Goal: Task Accomplishment & Management: Manage account settings

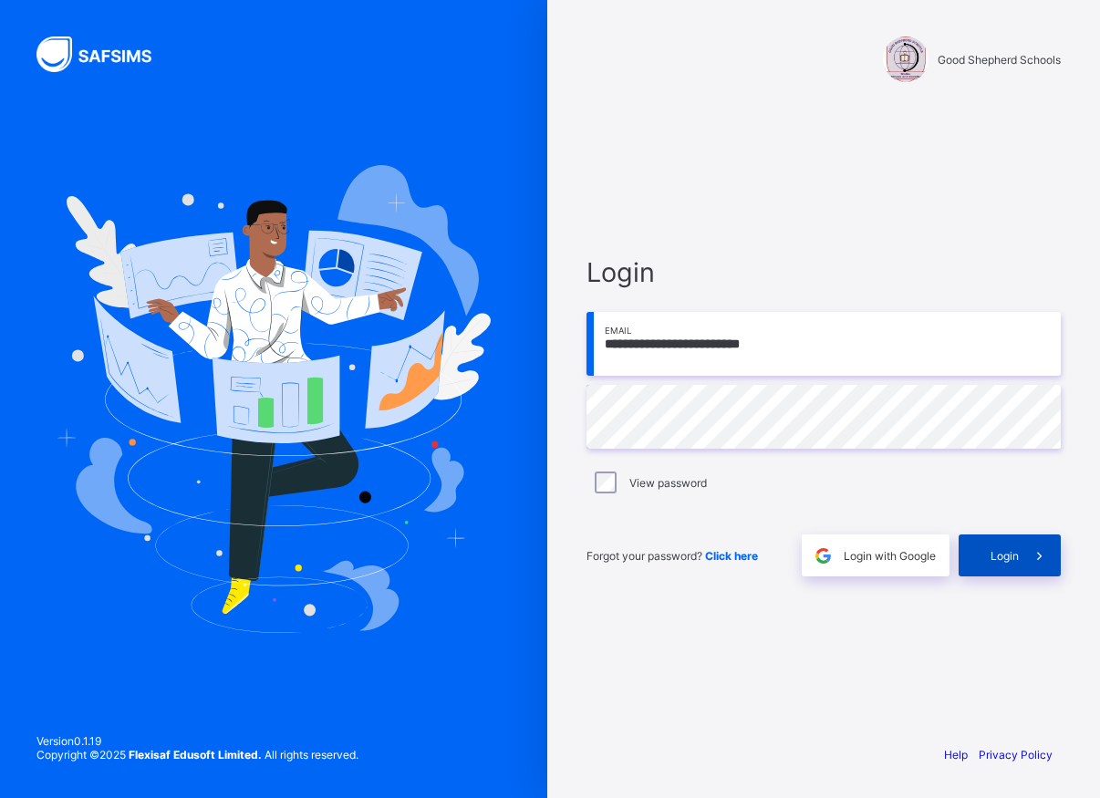
click at [1026, 550] on span at bounding box center [1039, 555] width 42 height 42
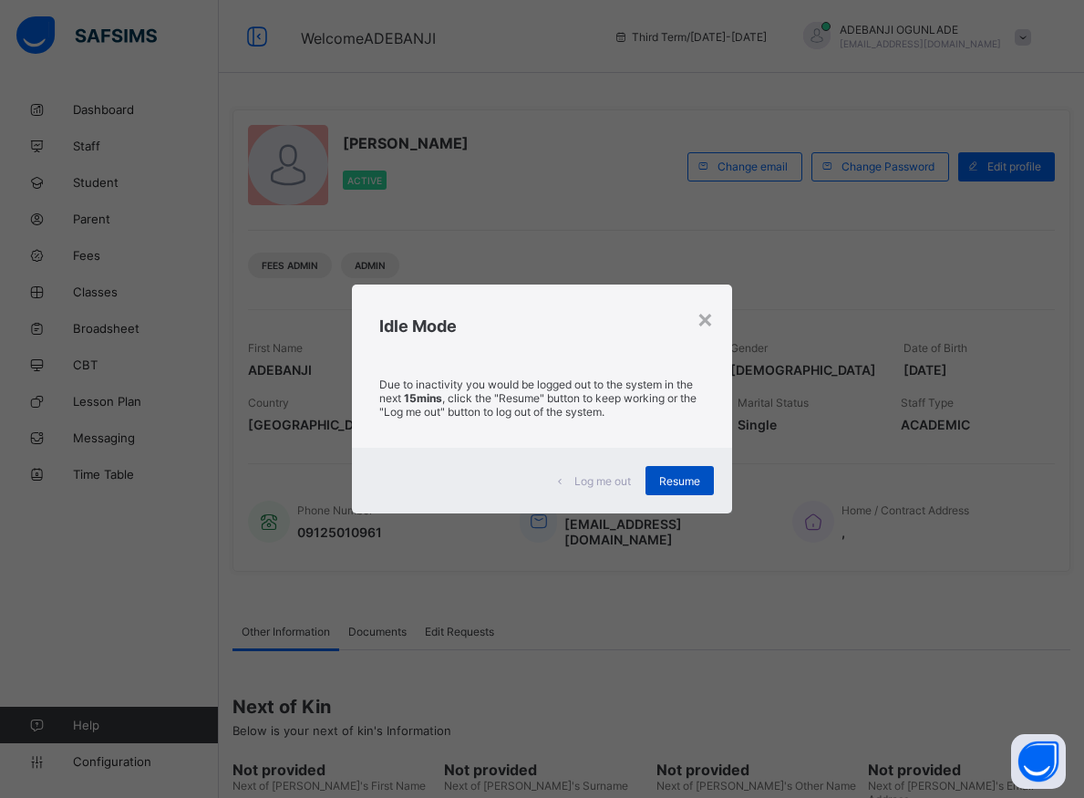
click at [694, 489] on div "Resume" at bounding box center [680, 480] width 68 height 29
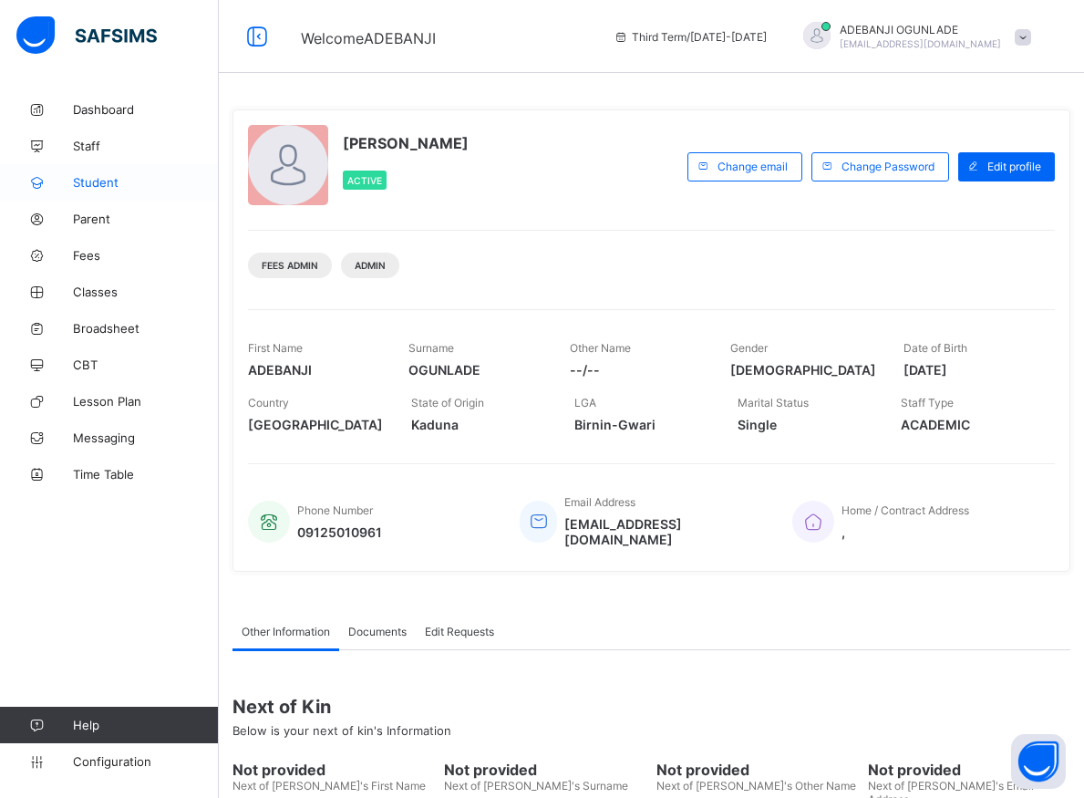
click at [98, 185] on span "Student" at bounding box center [146, 182] width 146 height 15
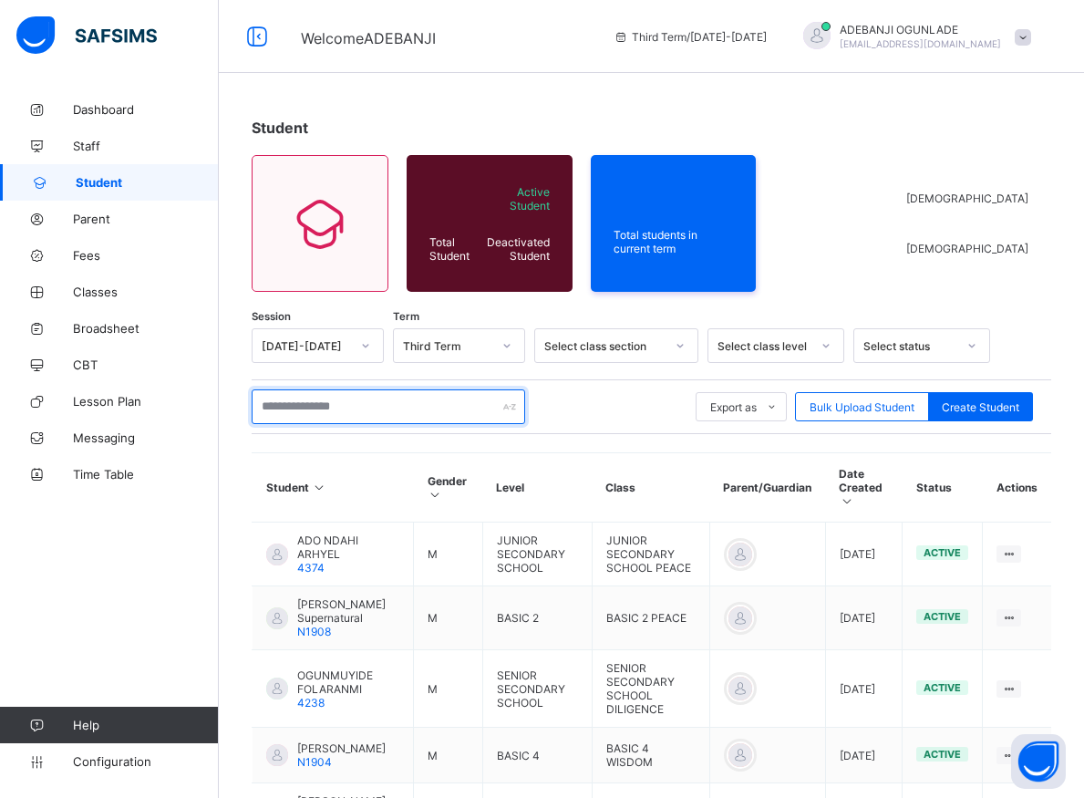
click at [278, 409] on input "text" at bounding box center [389, 406] width 274 height 35
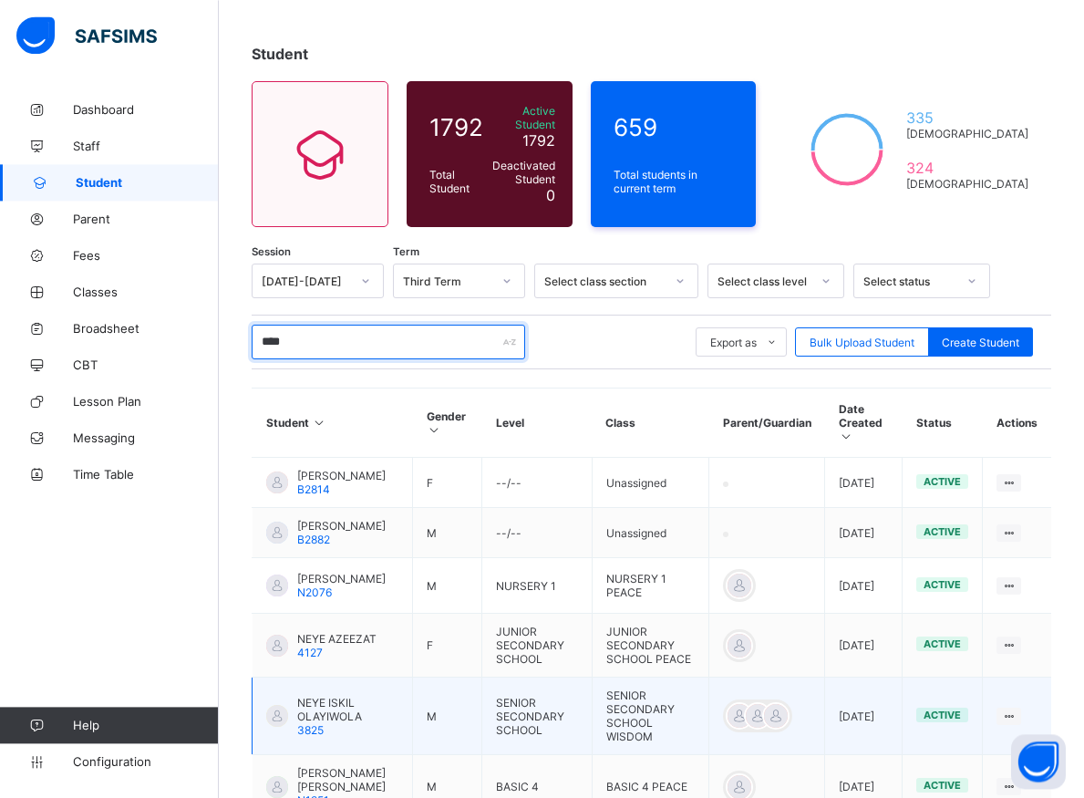
scroll to position [93, 0]
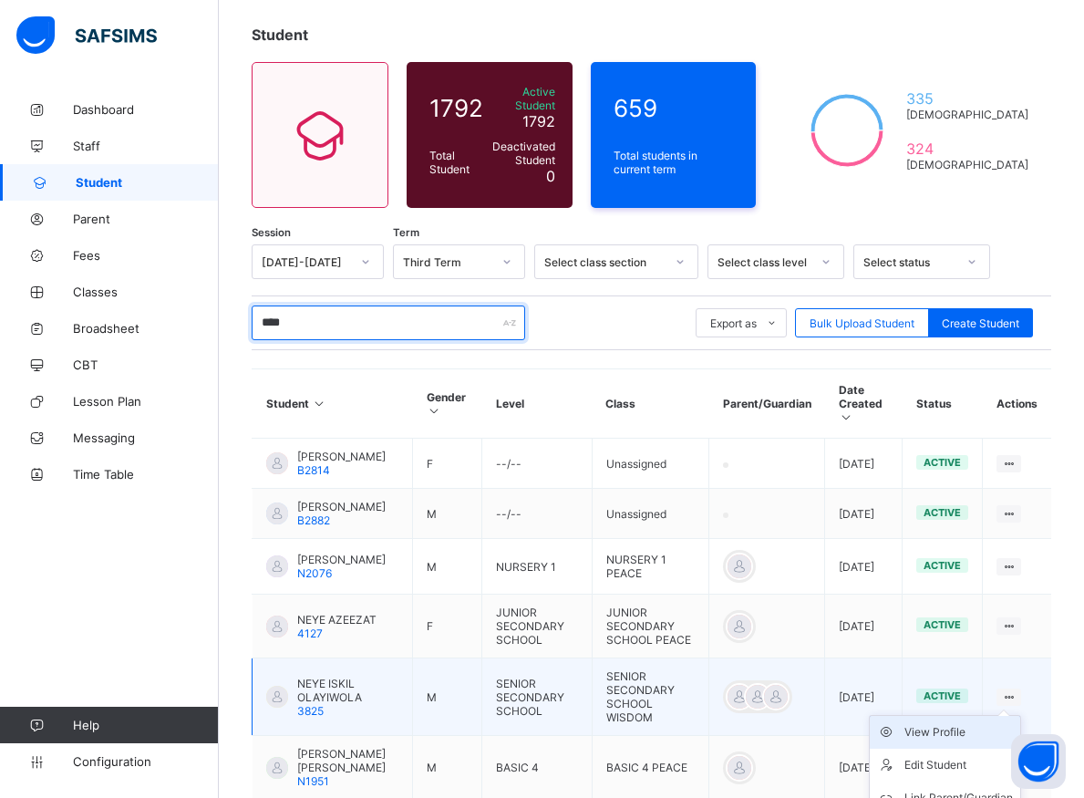
type input "****"
click at [969, 725] on div "View Profile" at bounding box center [958, 732] width 108 height 18
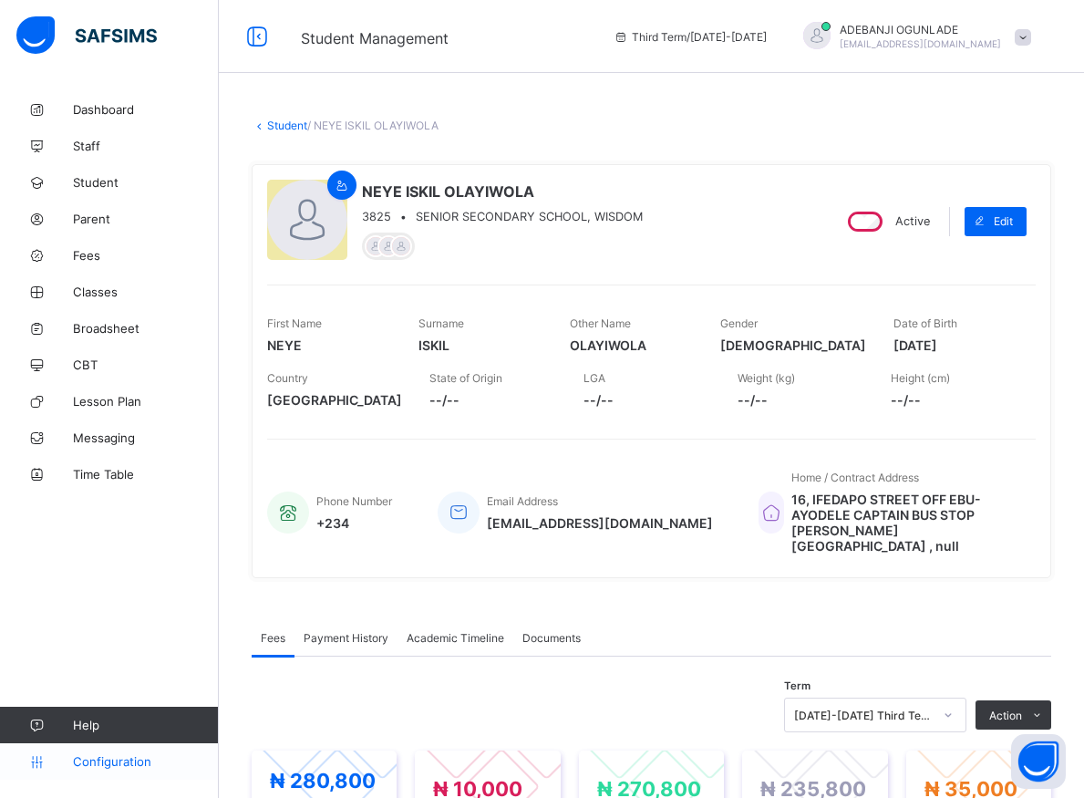
click at [127, 759] on span "Configuration" at bounding box center [145, 761] width 145 height 15
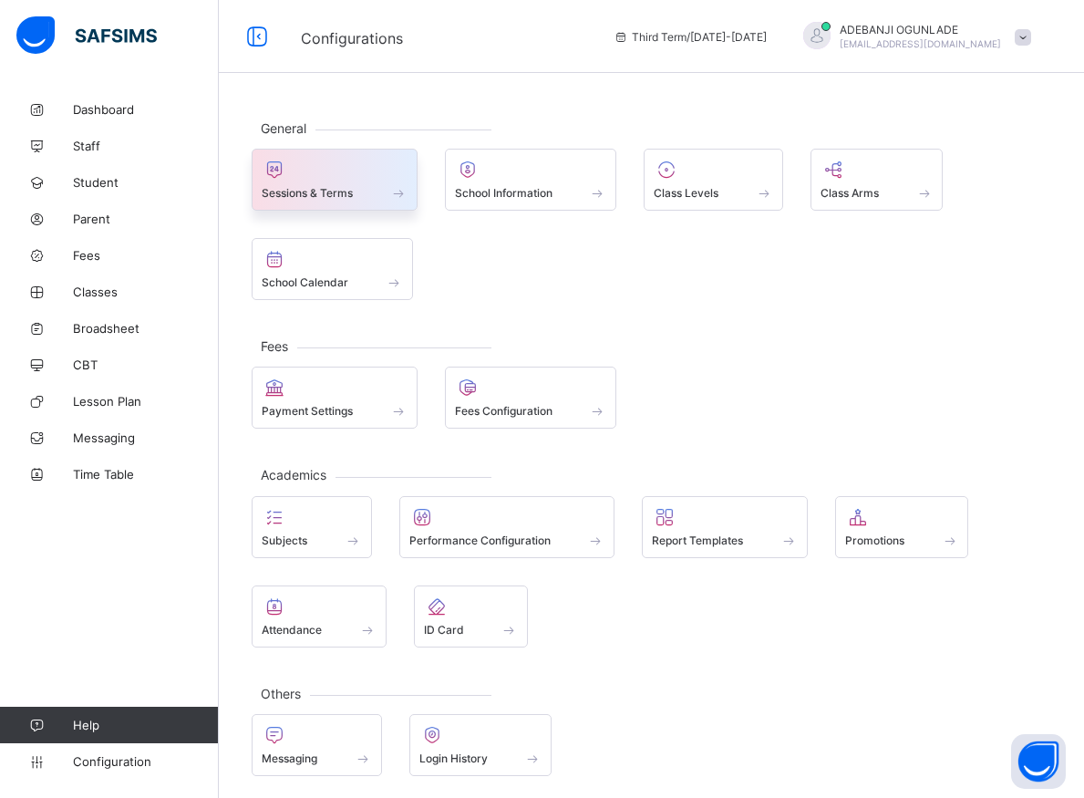
click at [395, 191] on span at bounding box center [398, 192] width 18 height 15
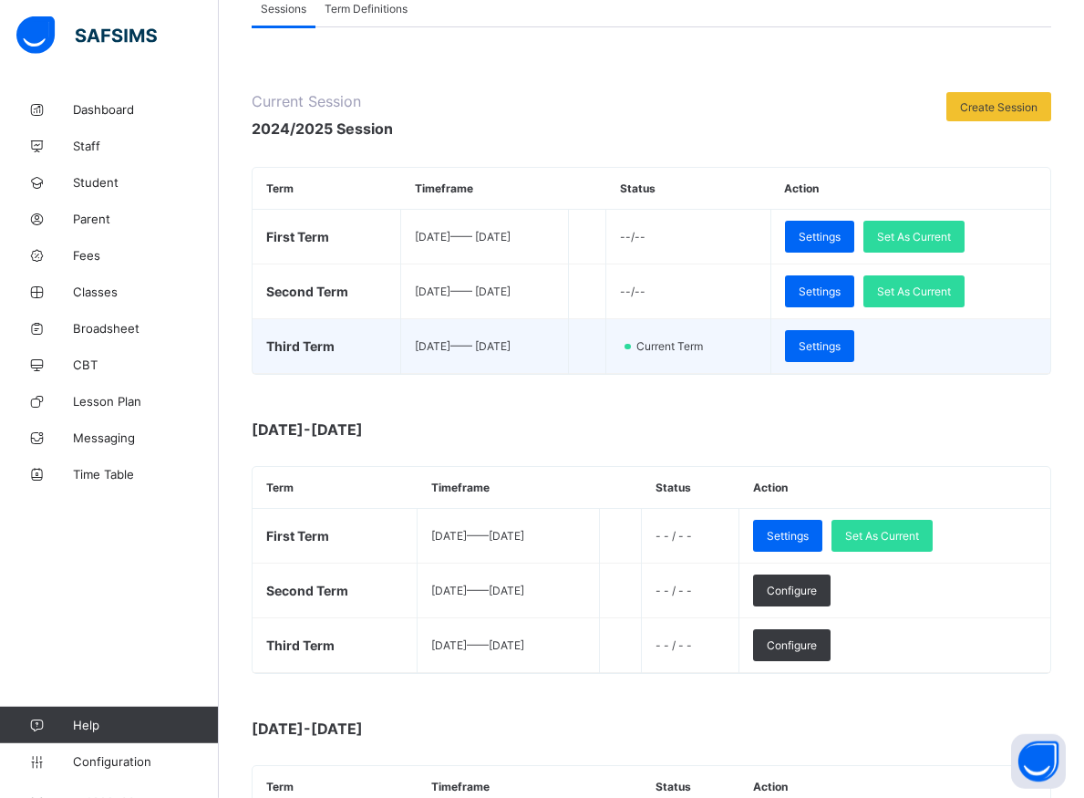
scroll to position [186, 0]
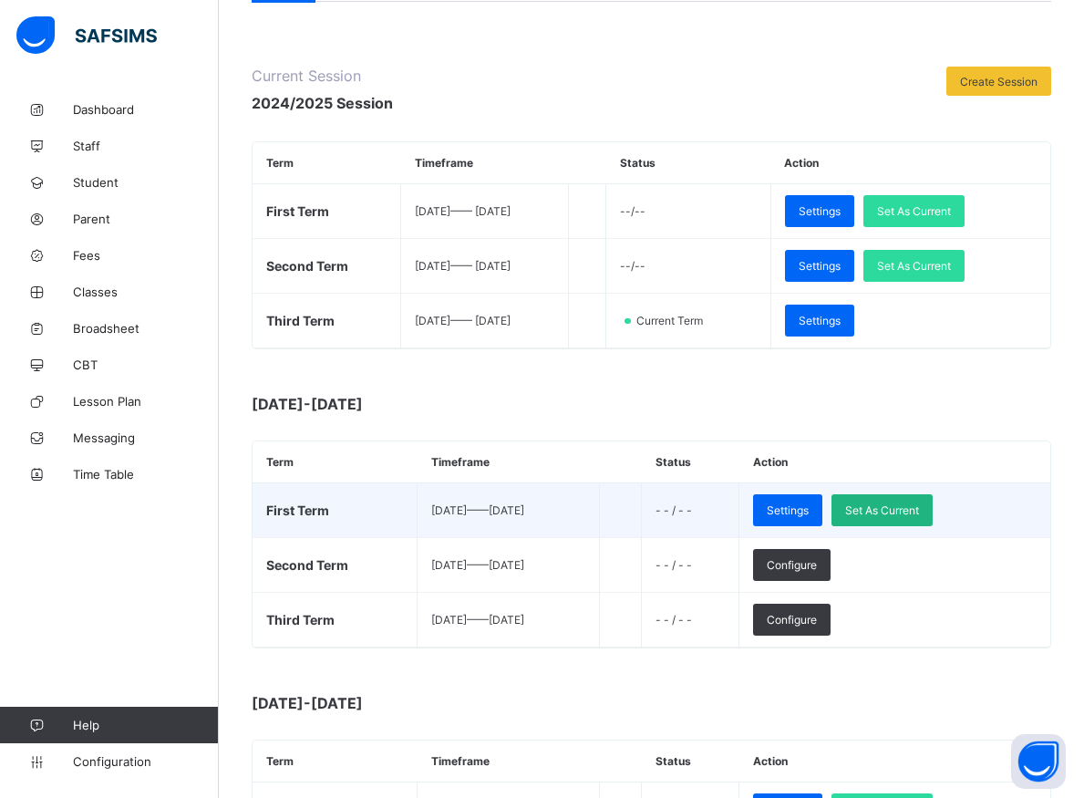
click at [919, 511] on span "Set As Current" at bounding box center [882, 510] width 74 height 14
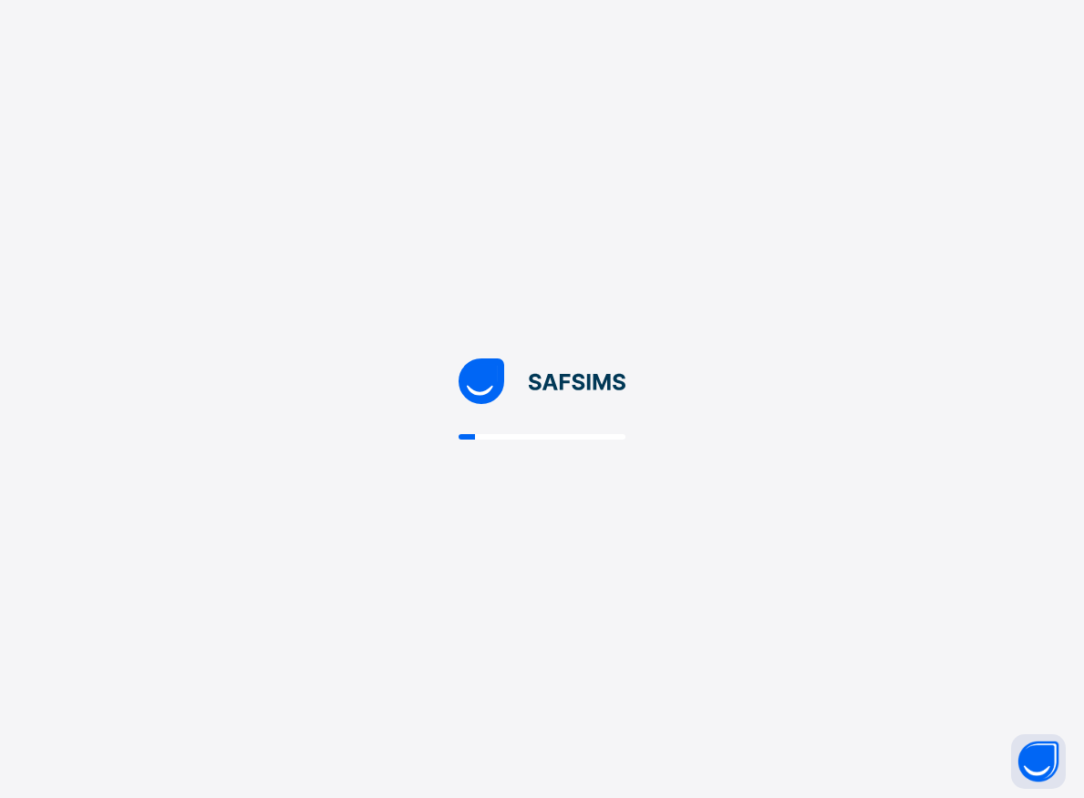
scroll to position [0, 0]
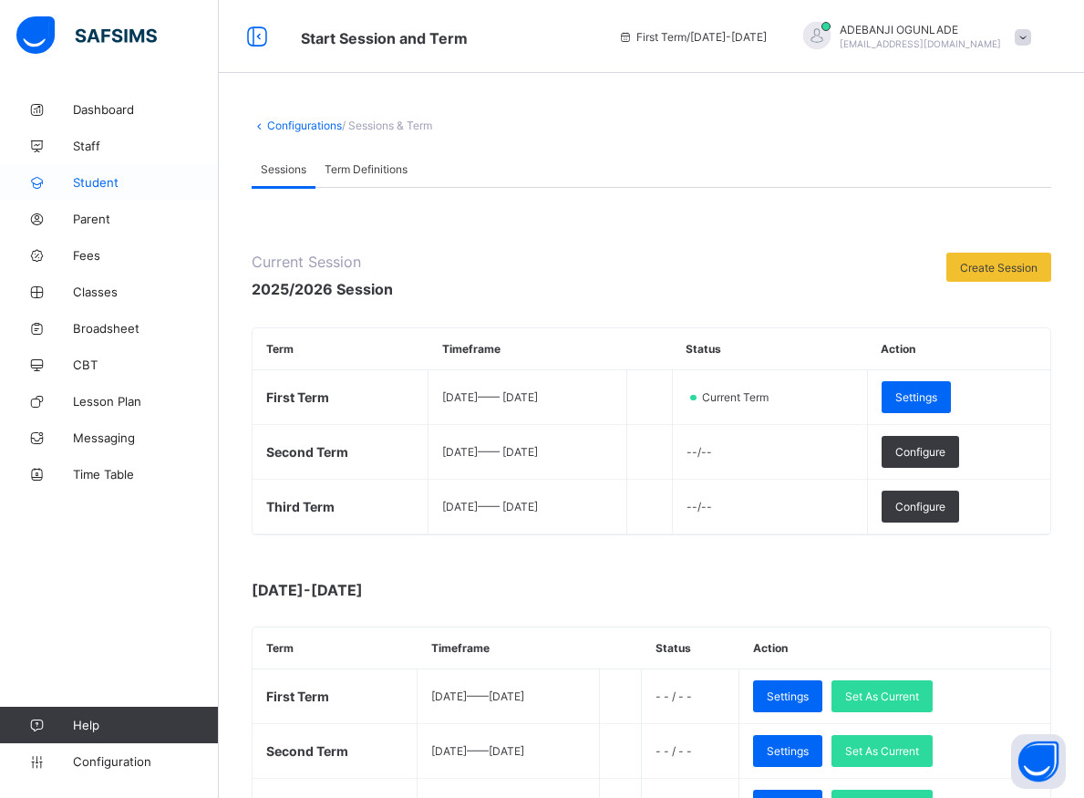
click at [89, 185] on span "Student" at bounding box center [146, 182] width 146 height 15
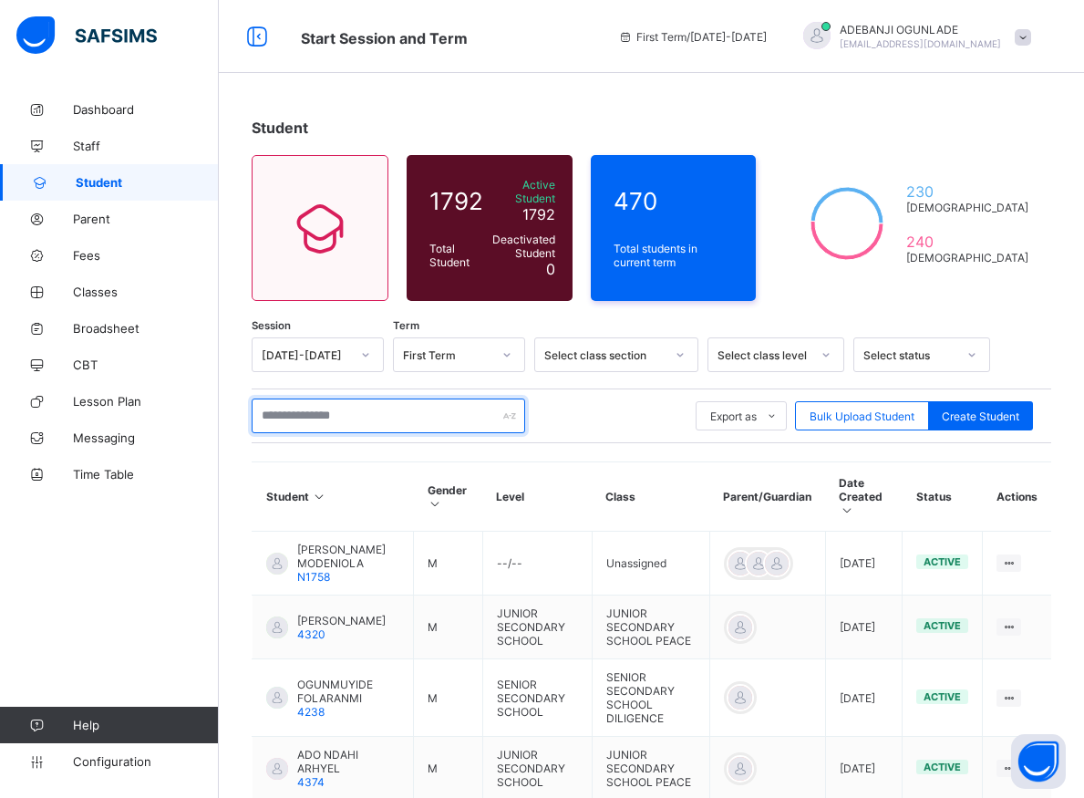
click at [317, 414] on input "text" at bounding box center [389, 415] width 274 height 35
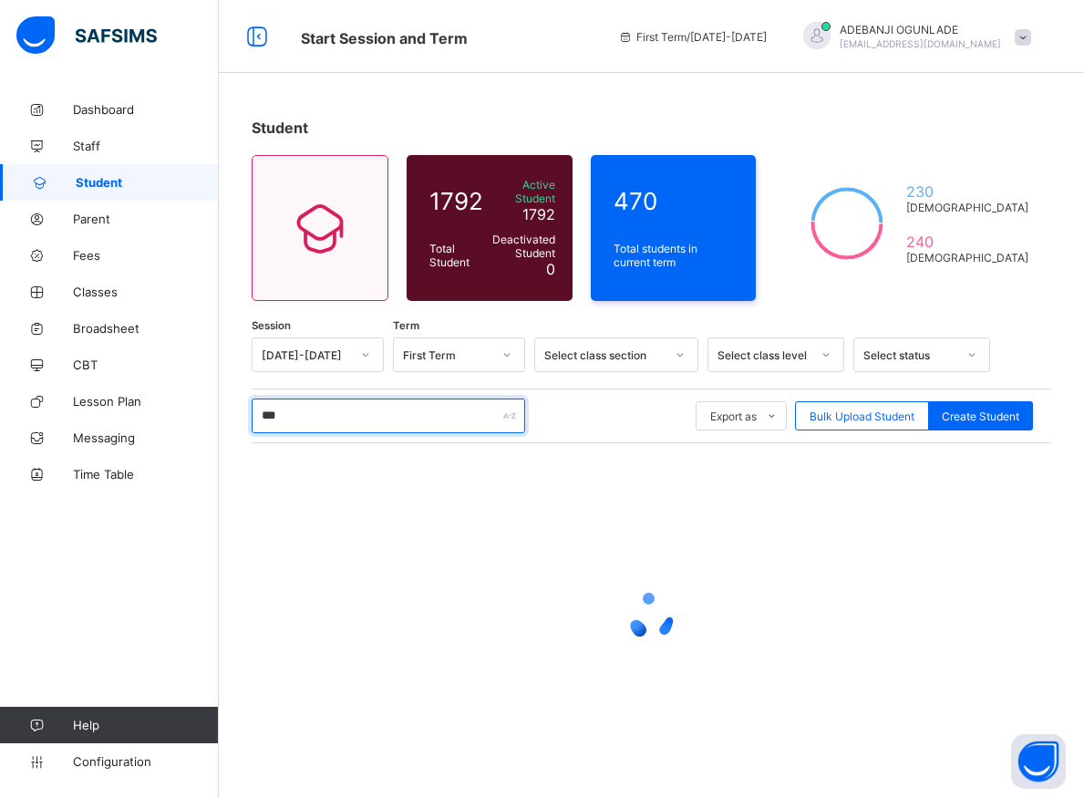
type input "****"
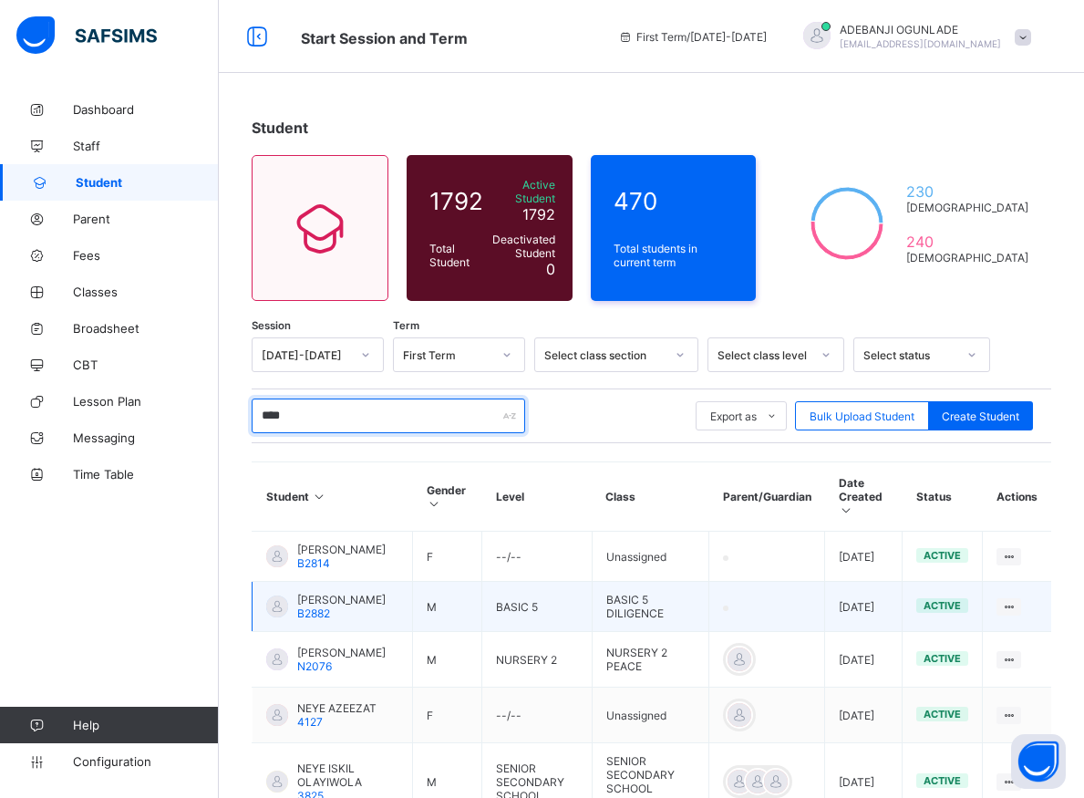
scroll to position [186, 0]
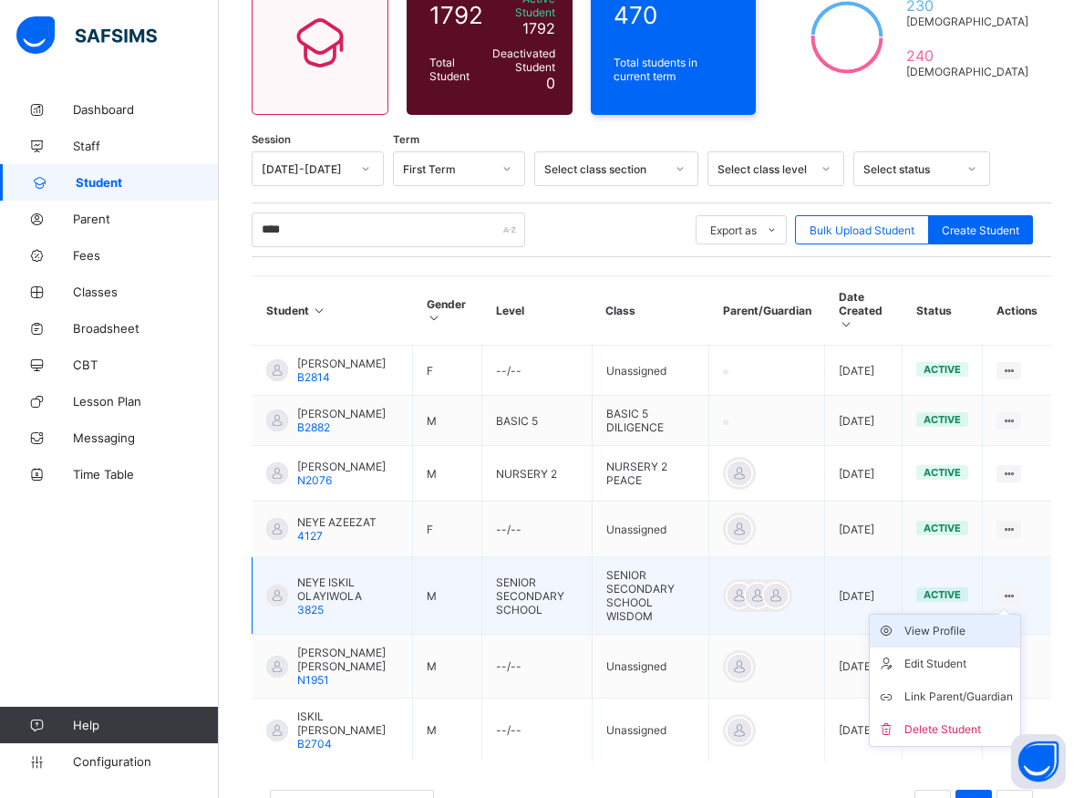
click at [975, 635] on div "View Profile" at bounding box center [958, 631] width 108 height 18
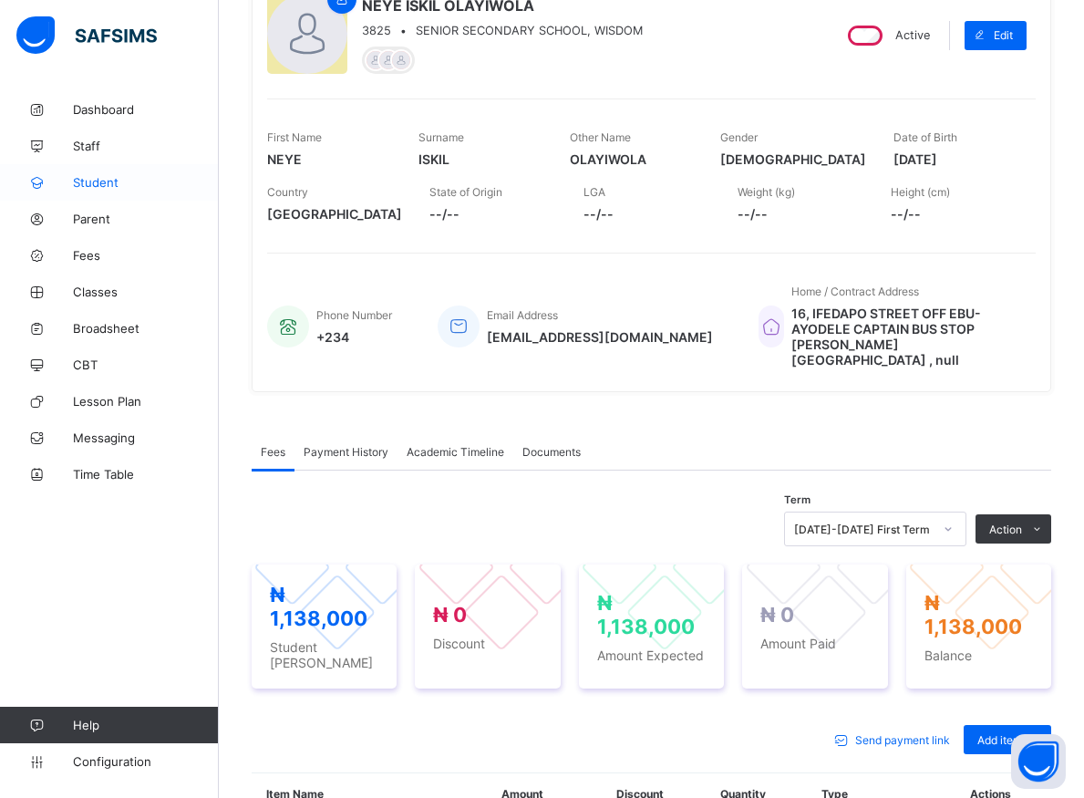
click at [98, 181] on span "Student" at bounding box center [146, 182] width 146 height 15
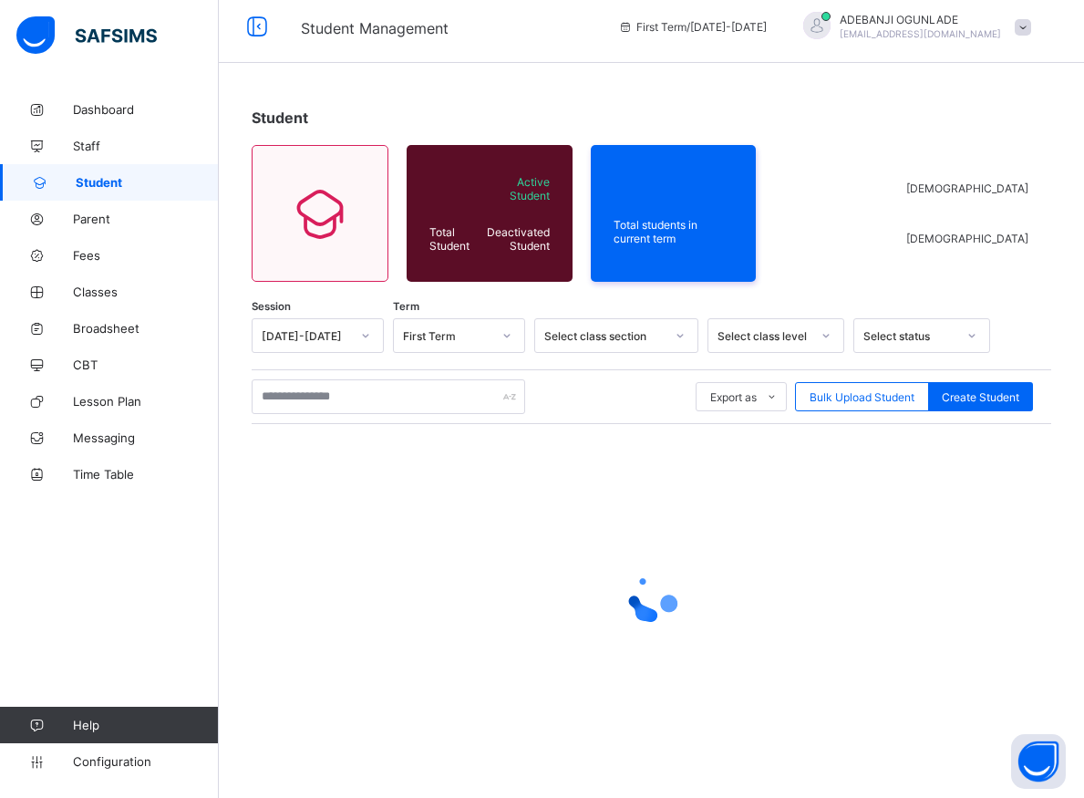
scroll to position [10, 0]
click at [283, 401] on input "text" at bounding box center [389, 396] width 274 height 35
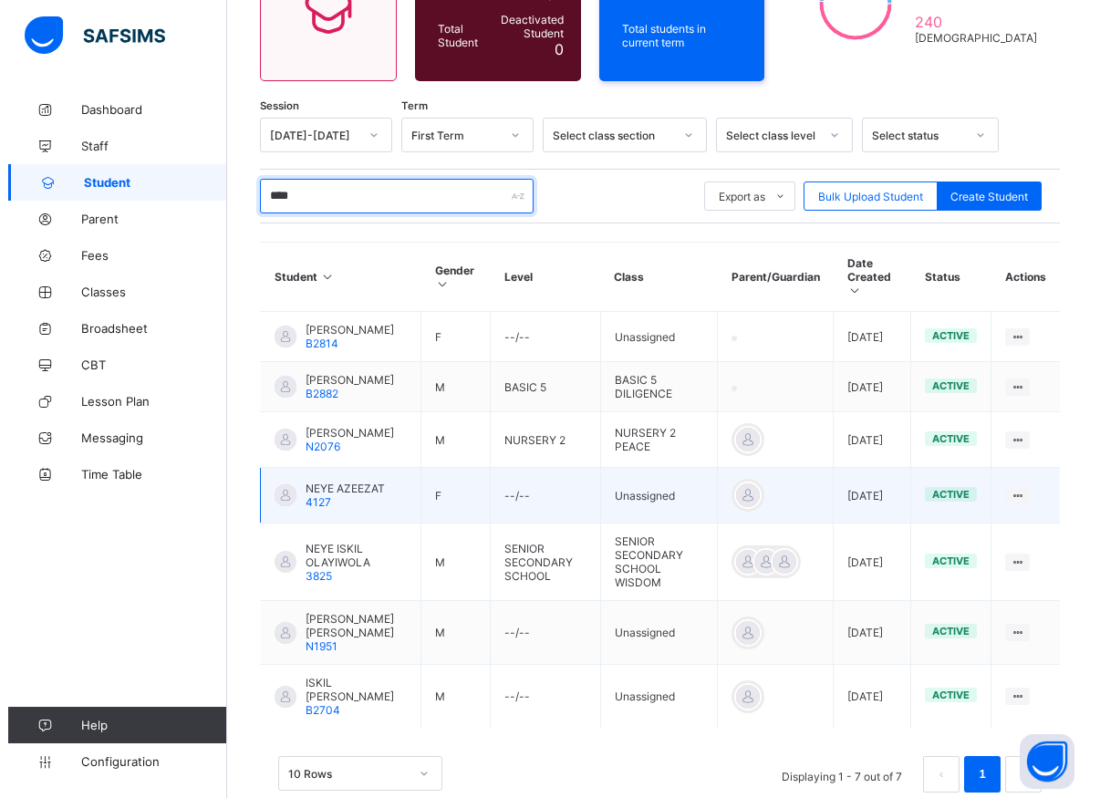
scroll to position [253, 0]
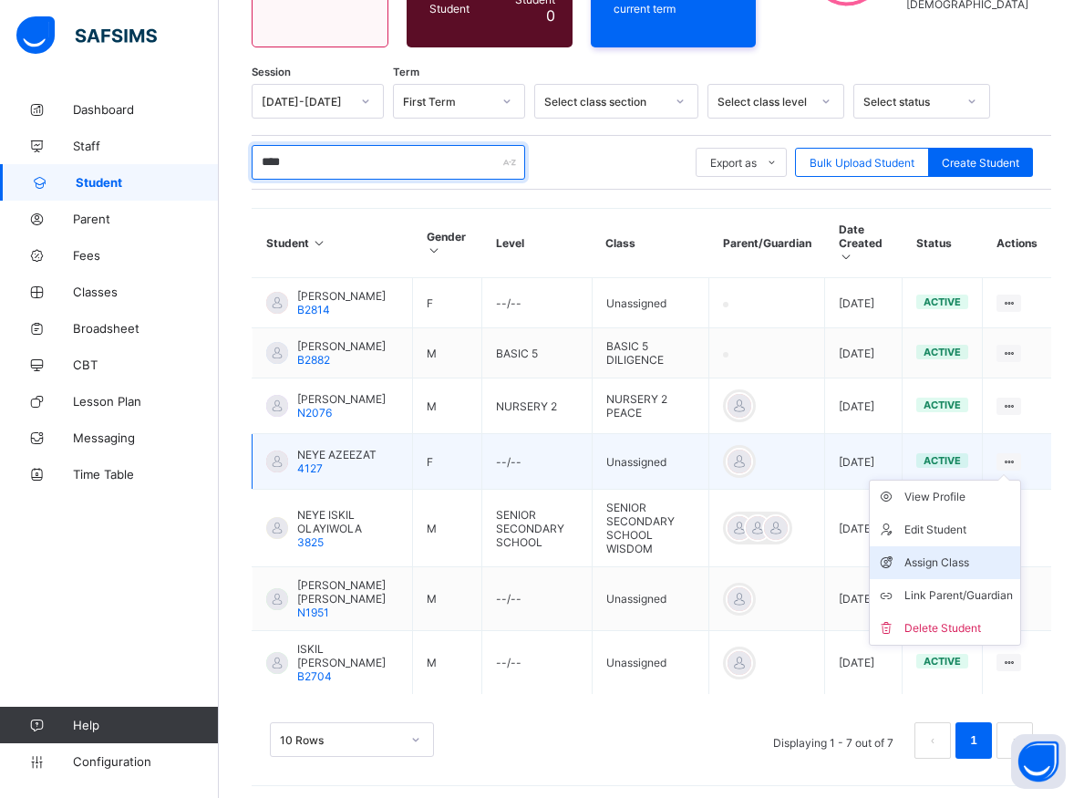
type input "****"
click at [970, 562] on div "Assign Class" at bounding box center [958, 562] width 108 height 18
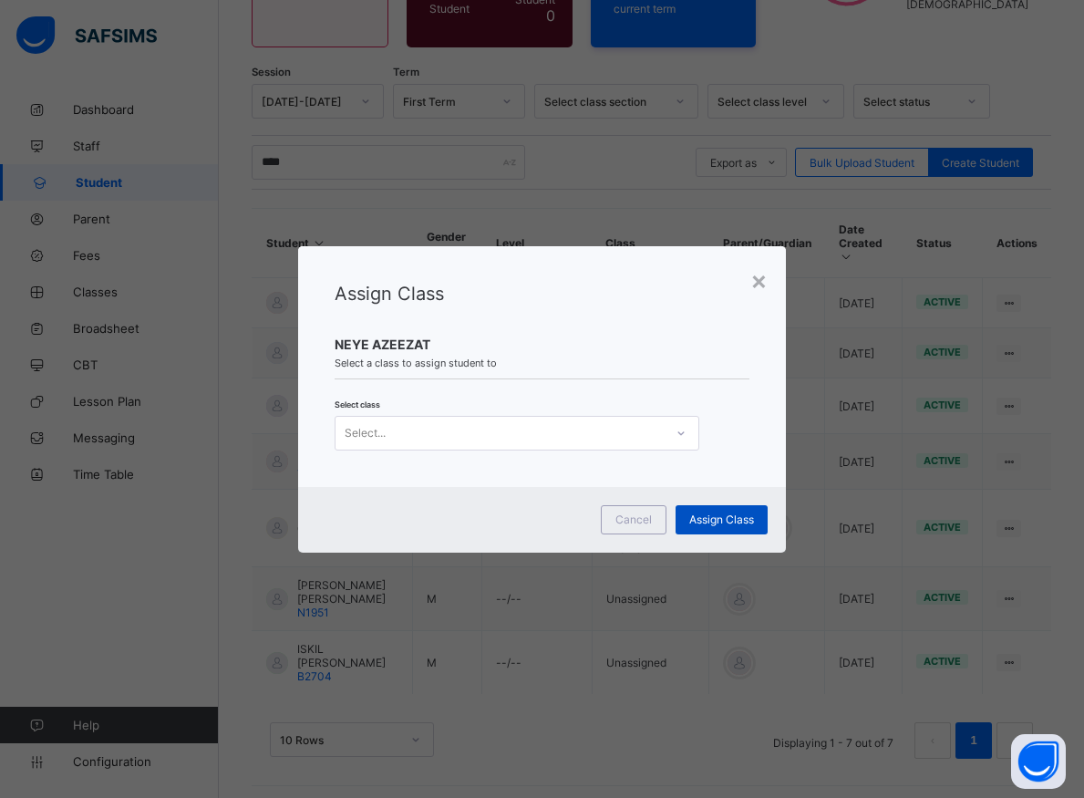
click at [713, 523] on span "Assign Class" at bounding box center [721, 519] width 65 height 14
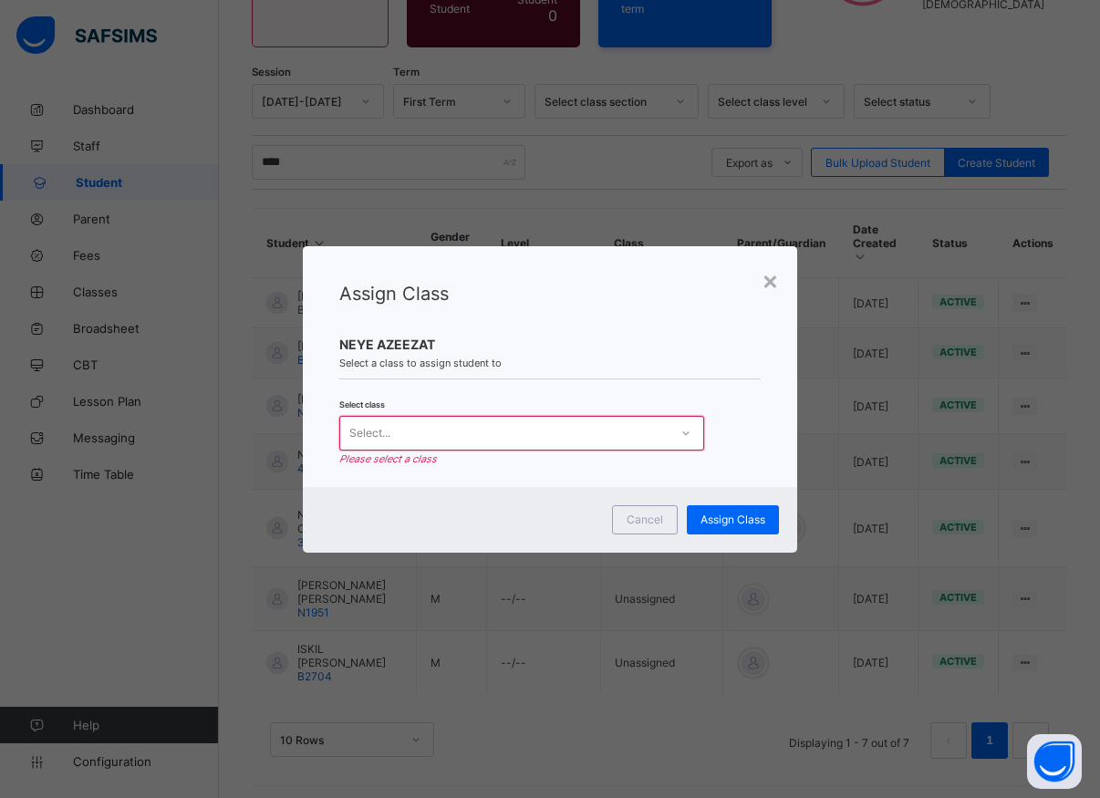
click at [680, 433] on icon at bounding box center [685, 433] width 11 height 18
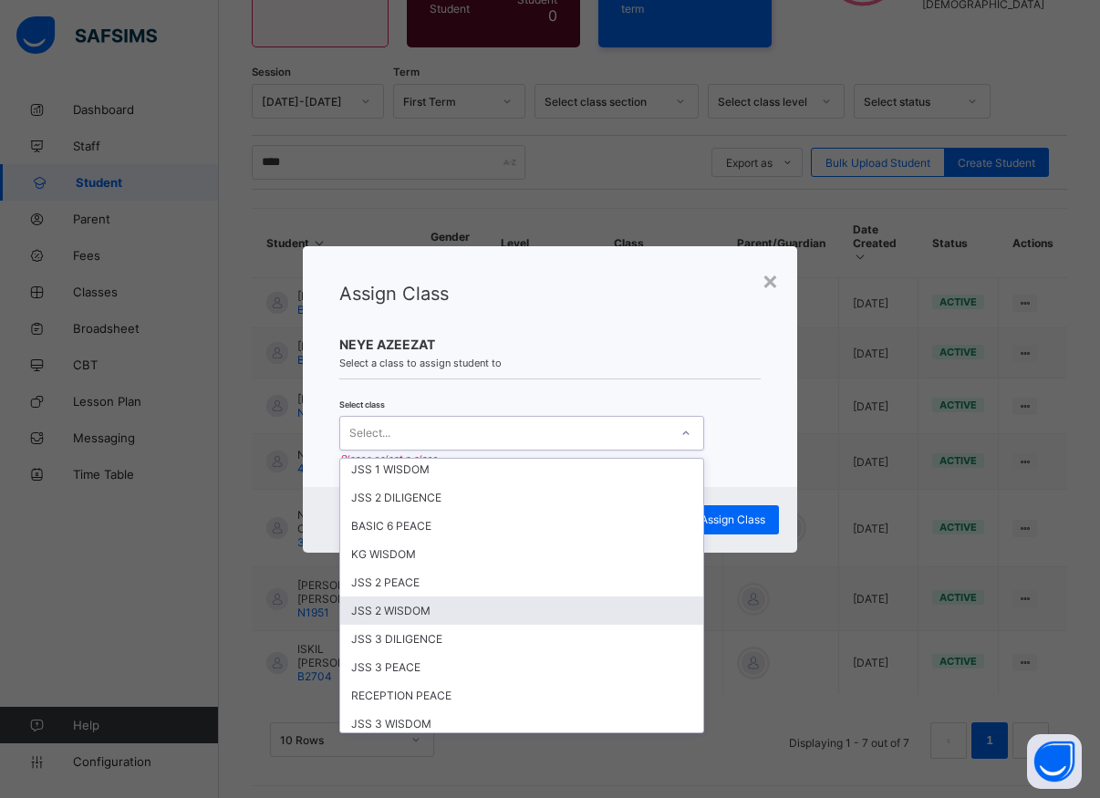
scroll to position [246, 0]
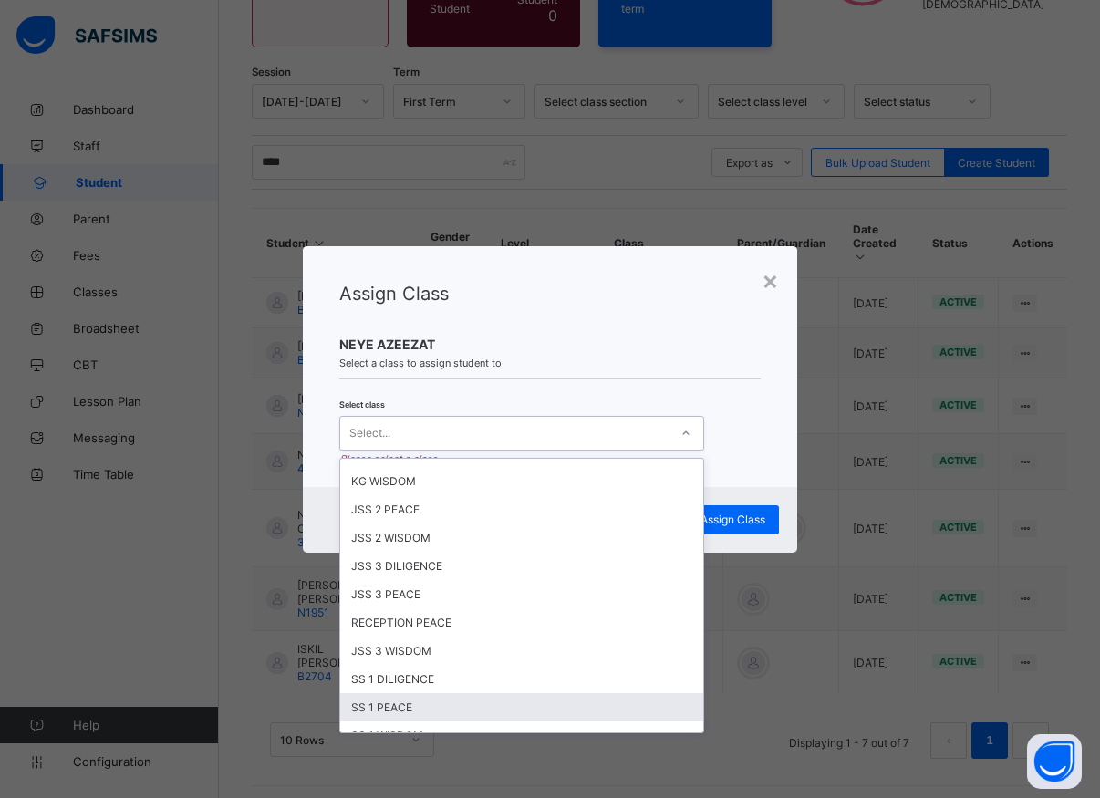
click at [390, 709] on div "SS 1 PEACE" at bounding box center [521, 707] width 363 height 28
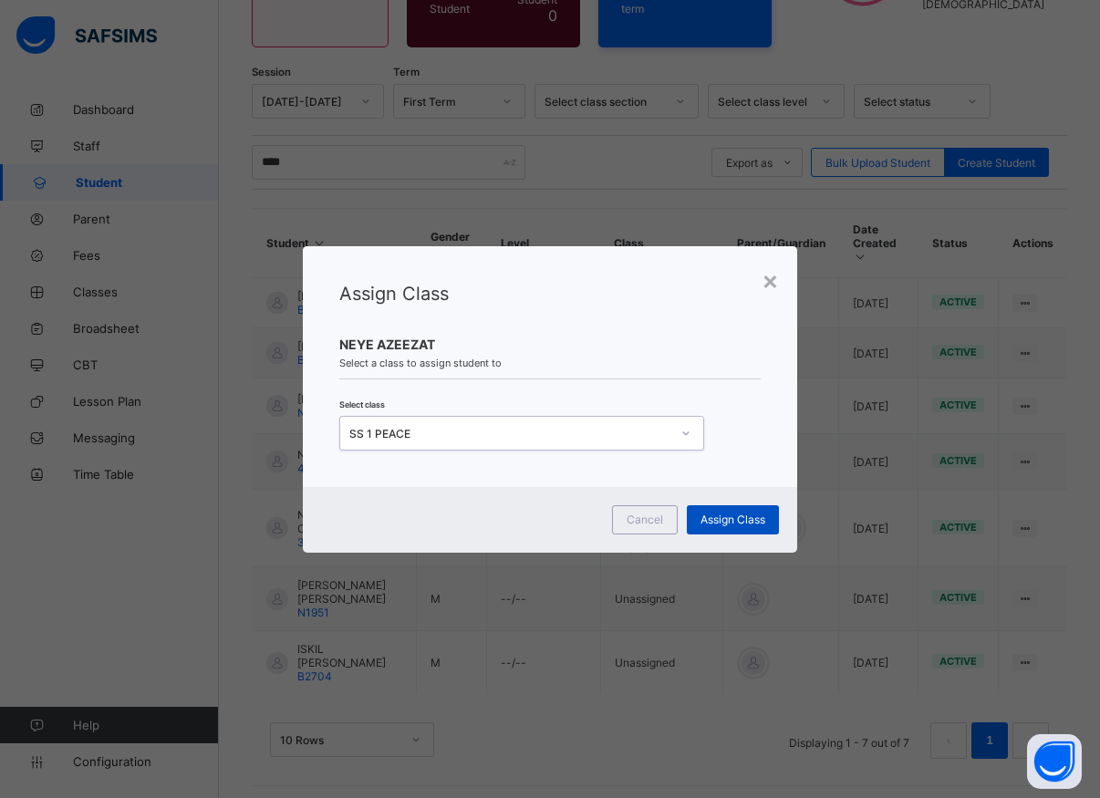
click at [735, 521] on span "Assign Class" at bounding box center [732, 519] width 65 height 14
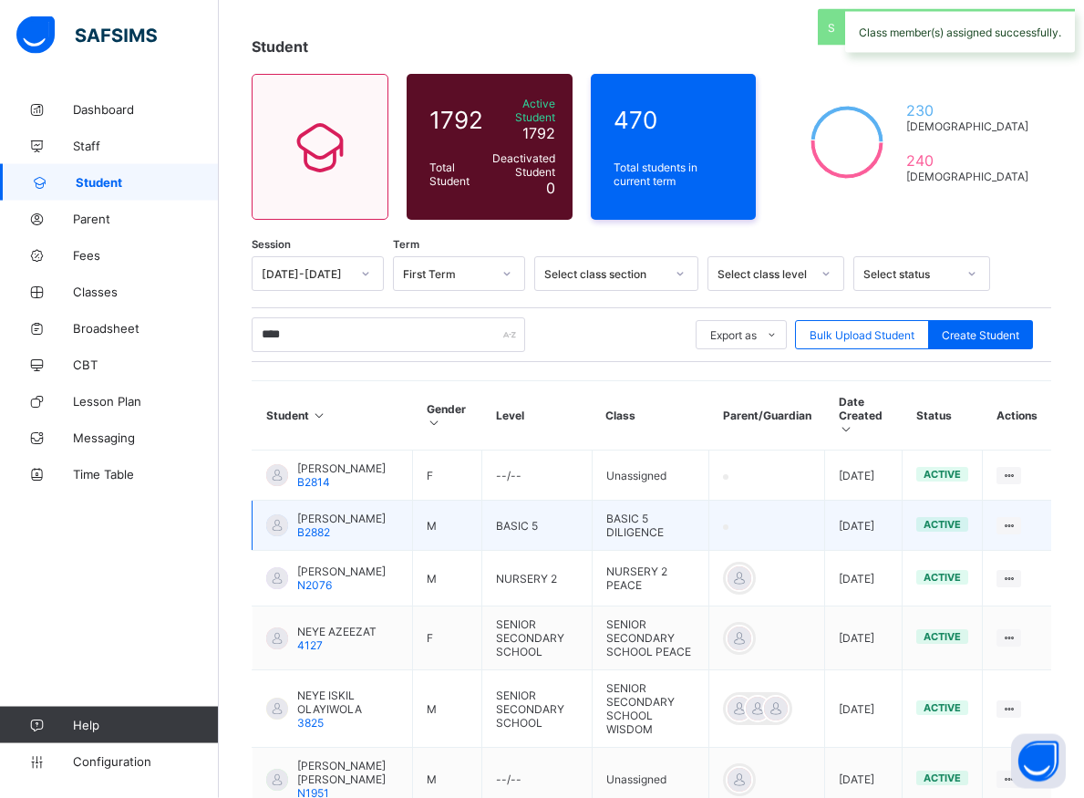
scroll to position [196, 0]
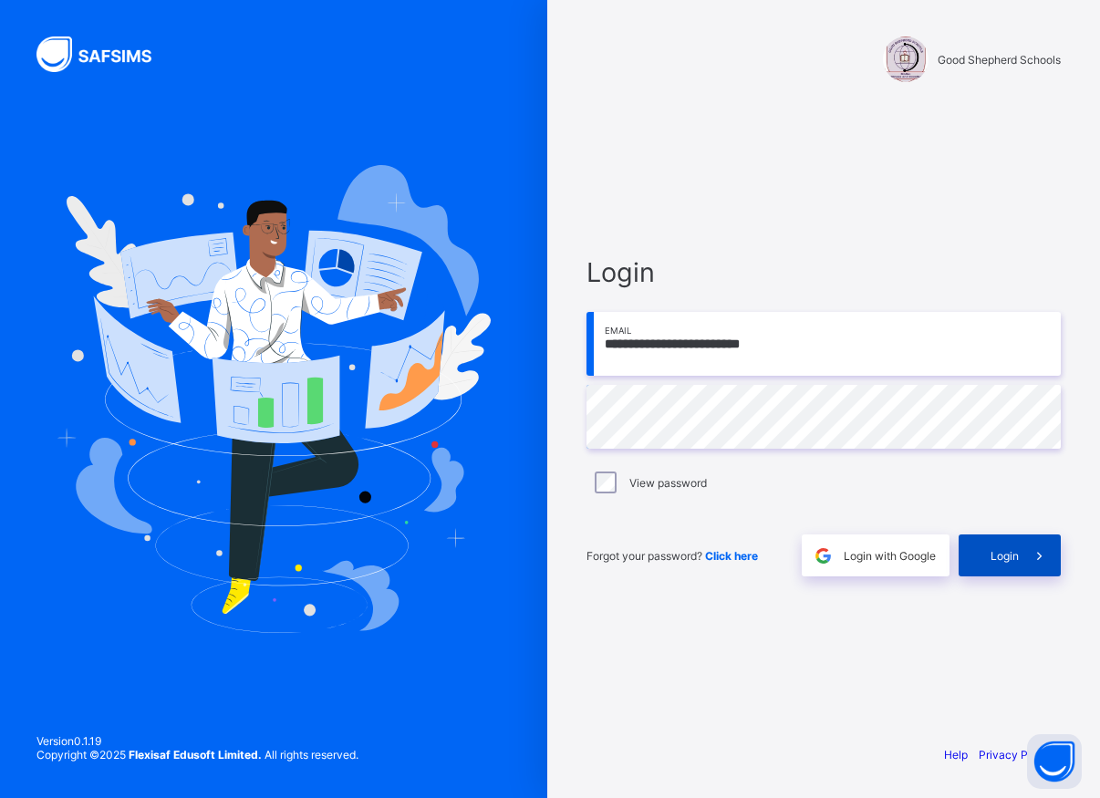
click at [997, 557] on span "Login" at bounding box center [1004, 556] width 28 height 14
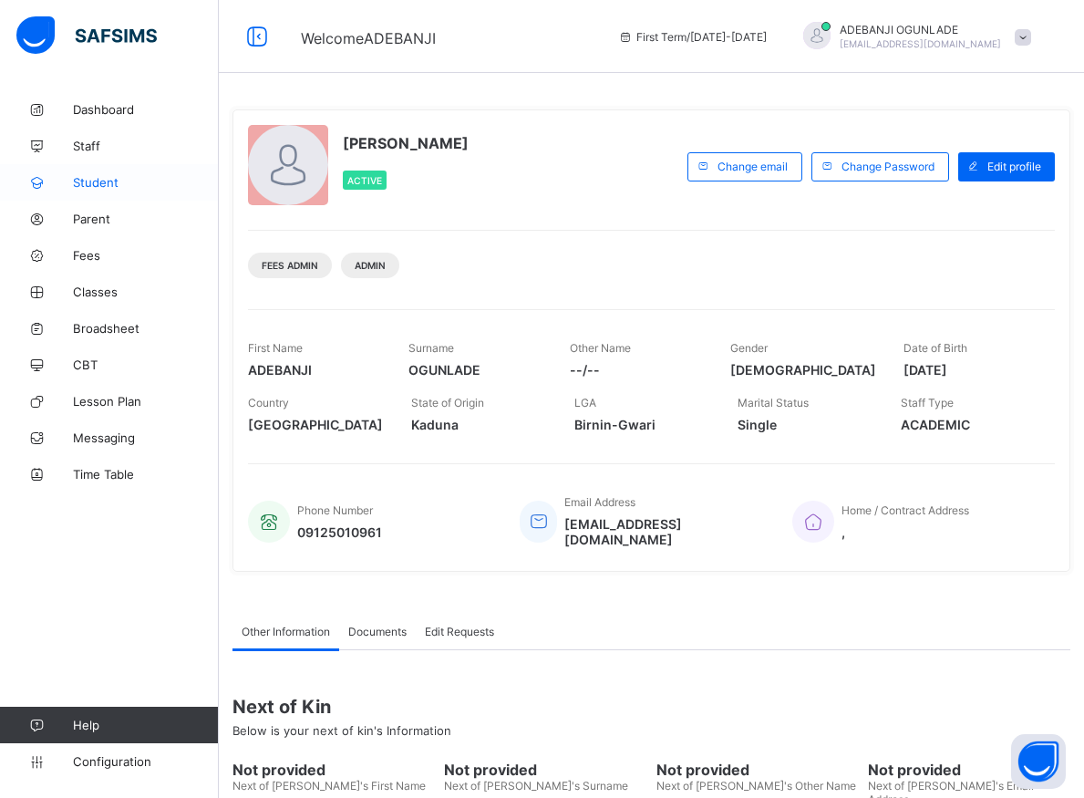
click at [84, 185] on span "Student" at bounding box center [146, 182] width 146 height 15
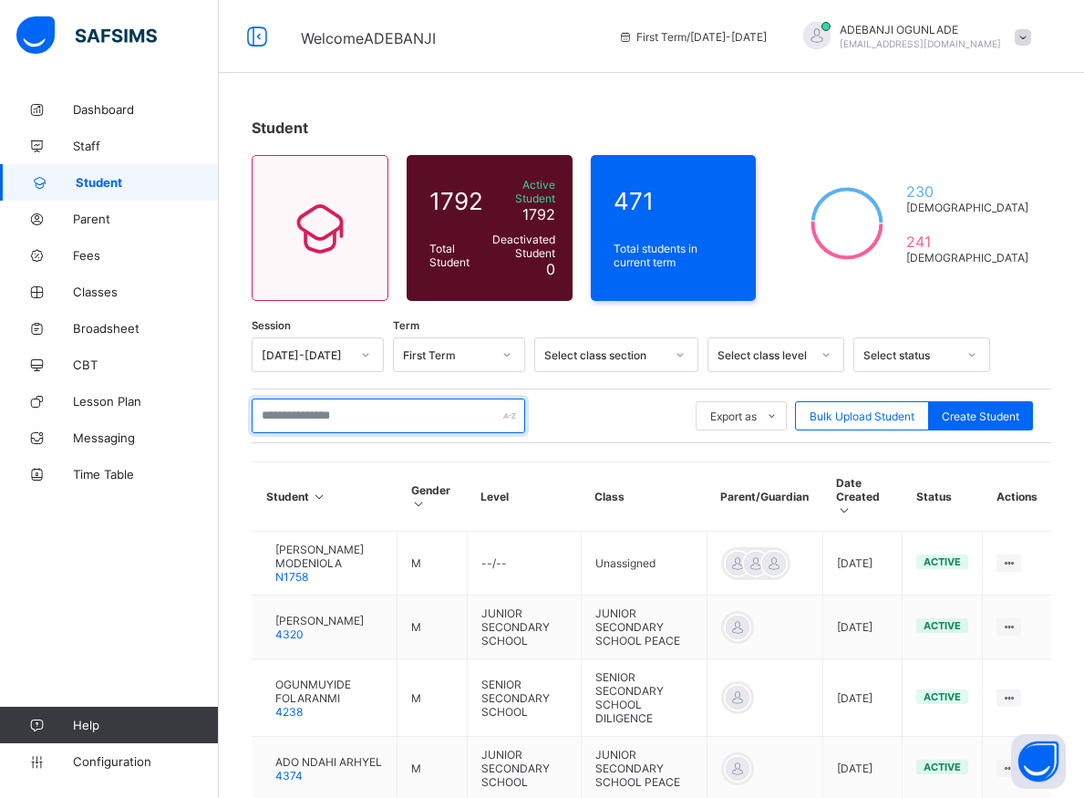
click at [274, 411] on input "text" at bounding box center [389, 415] width 274 height 35
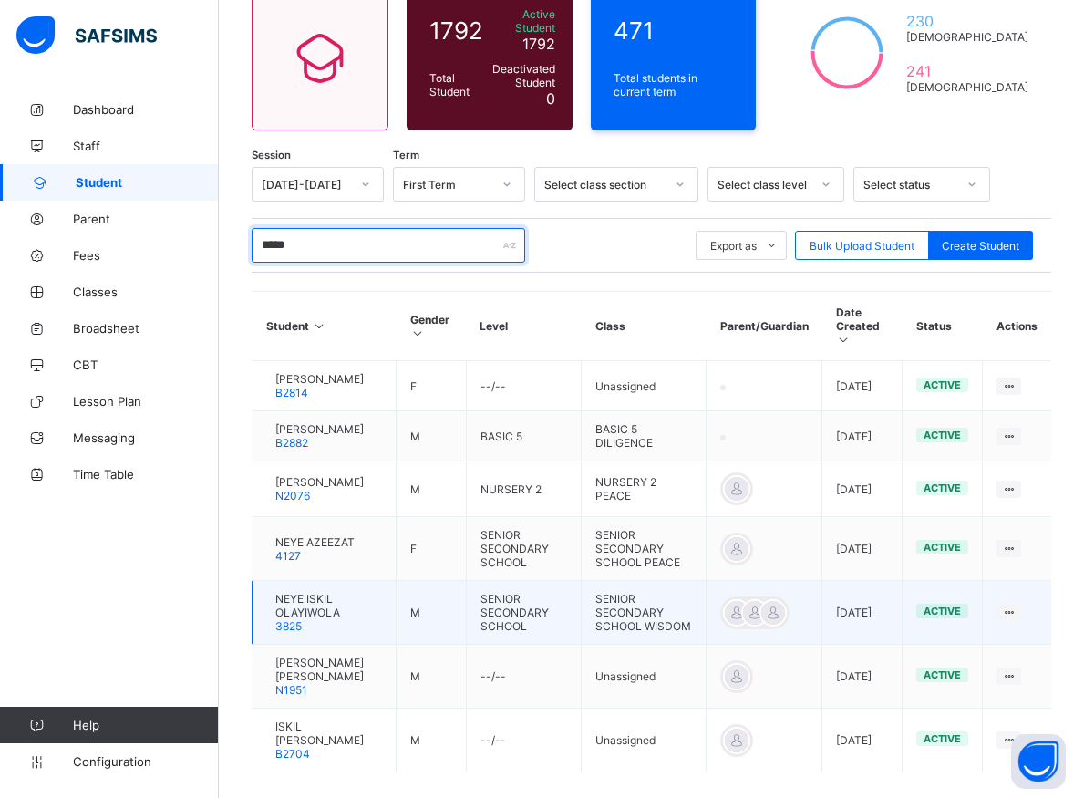
scroll to position [186, 0]
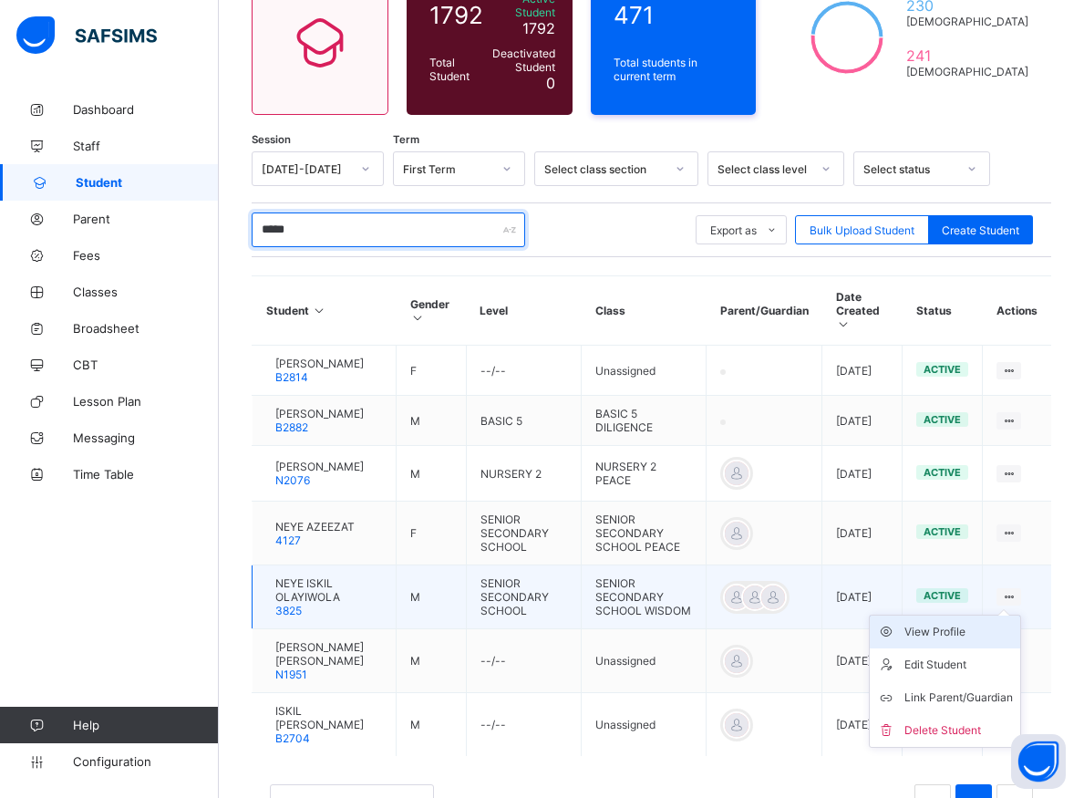
type input "*****"
click at [961, 626] on div "View Profile" at bounding box center [958, 632] width 108 height 18
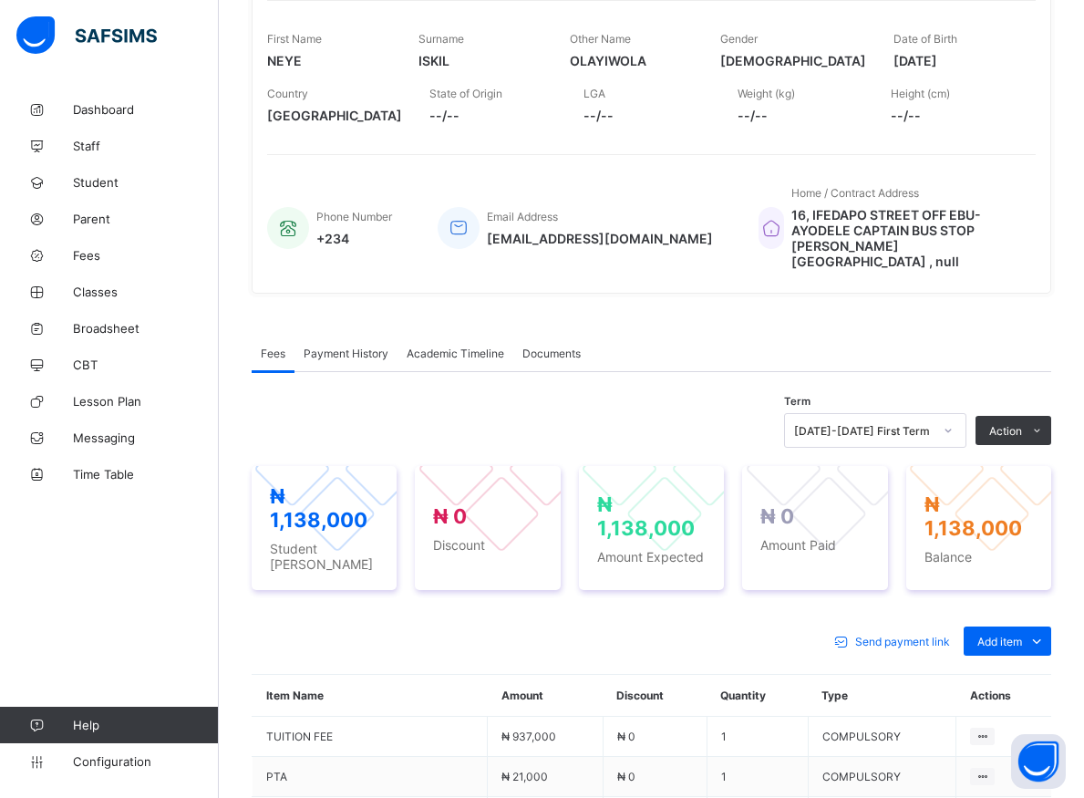
scroll to position [465, 0]
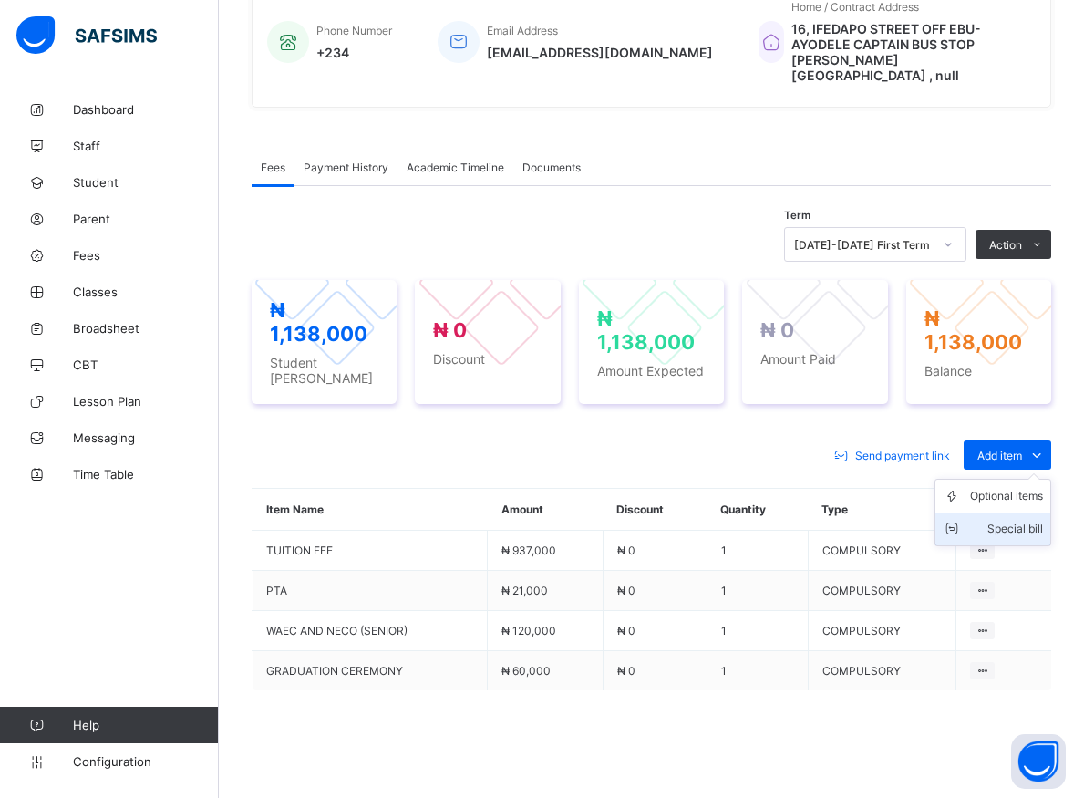
click at [1030, 520] on div "Special bill" at bounding box center [1006, 529] width 73 height 18
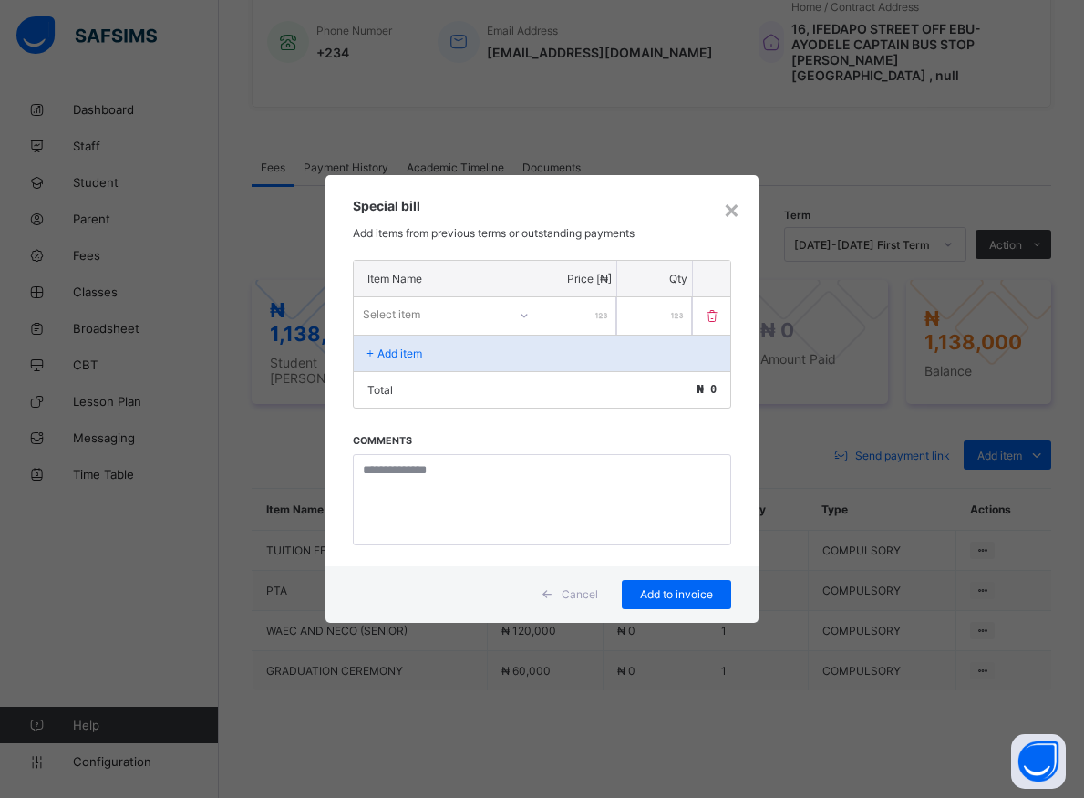
click at [522, 317] on icon at bounding box center [524, 315] width 11 height 18
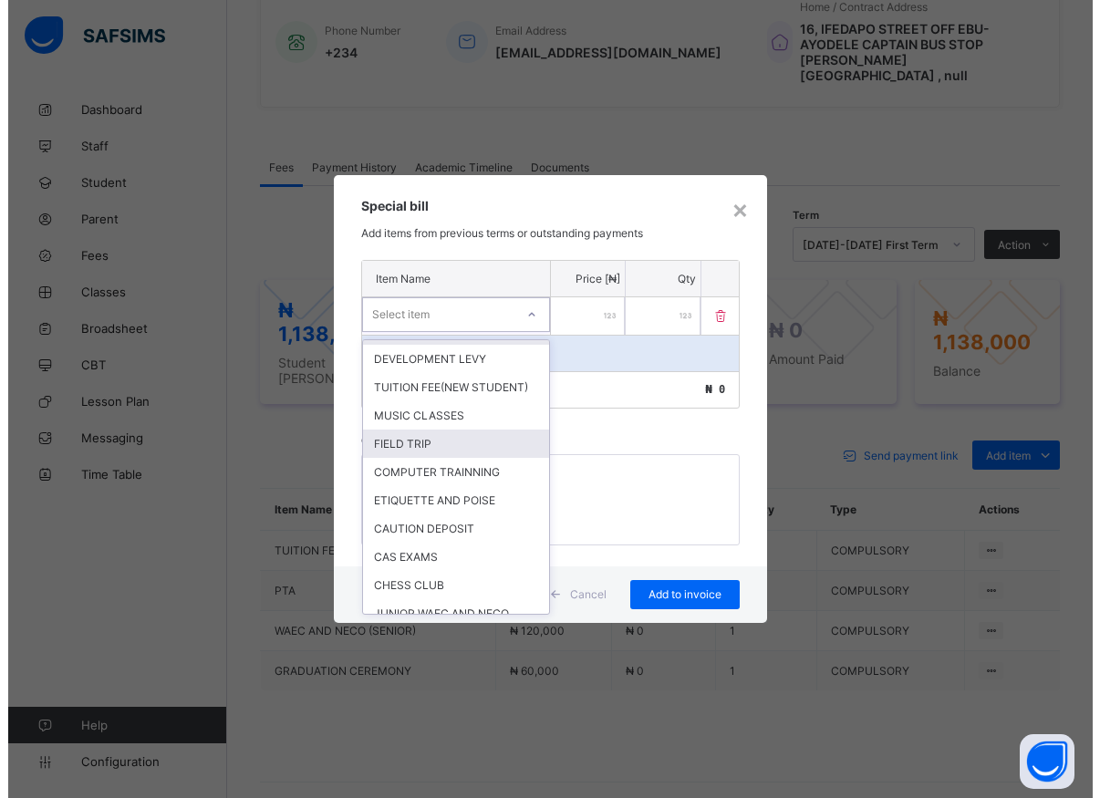
scroll to position [656, 0]
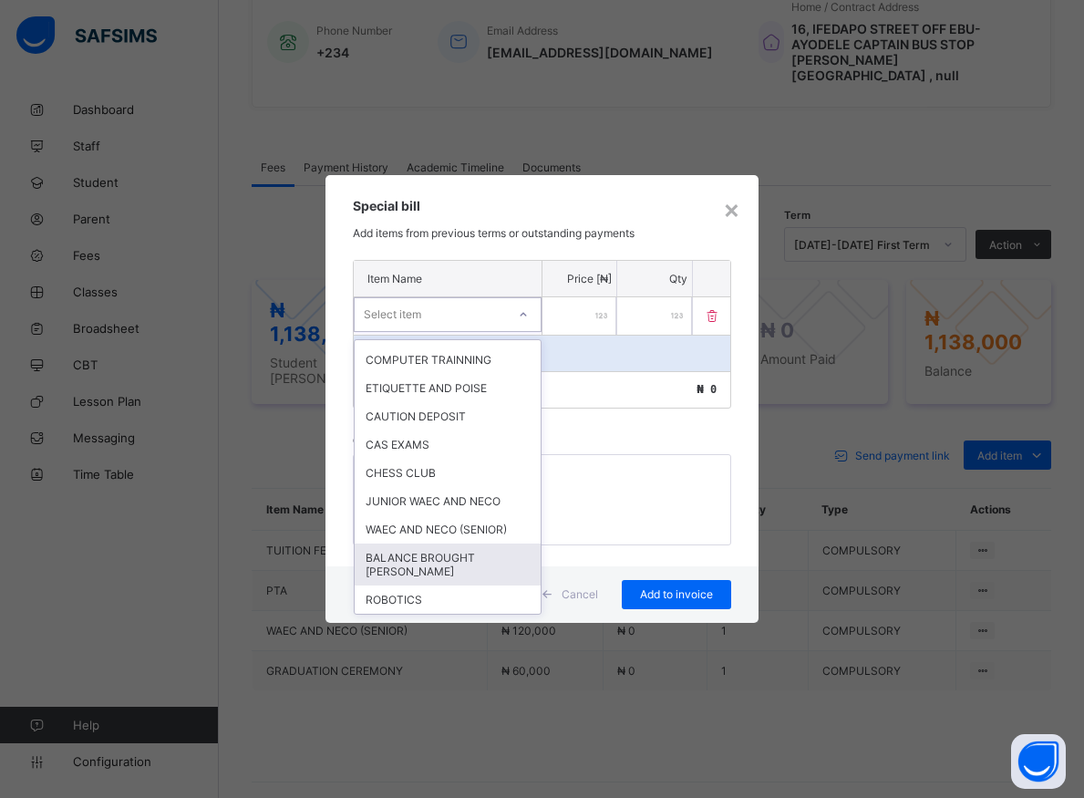
click at [418, 585] on div "BALANCE BROUGHT [PERSON_NAME]" at bounding box center [448, 564] width 186 height 42
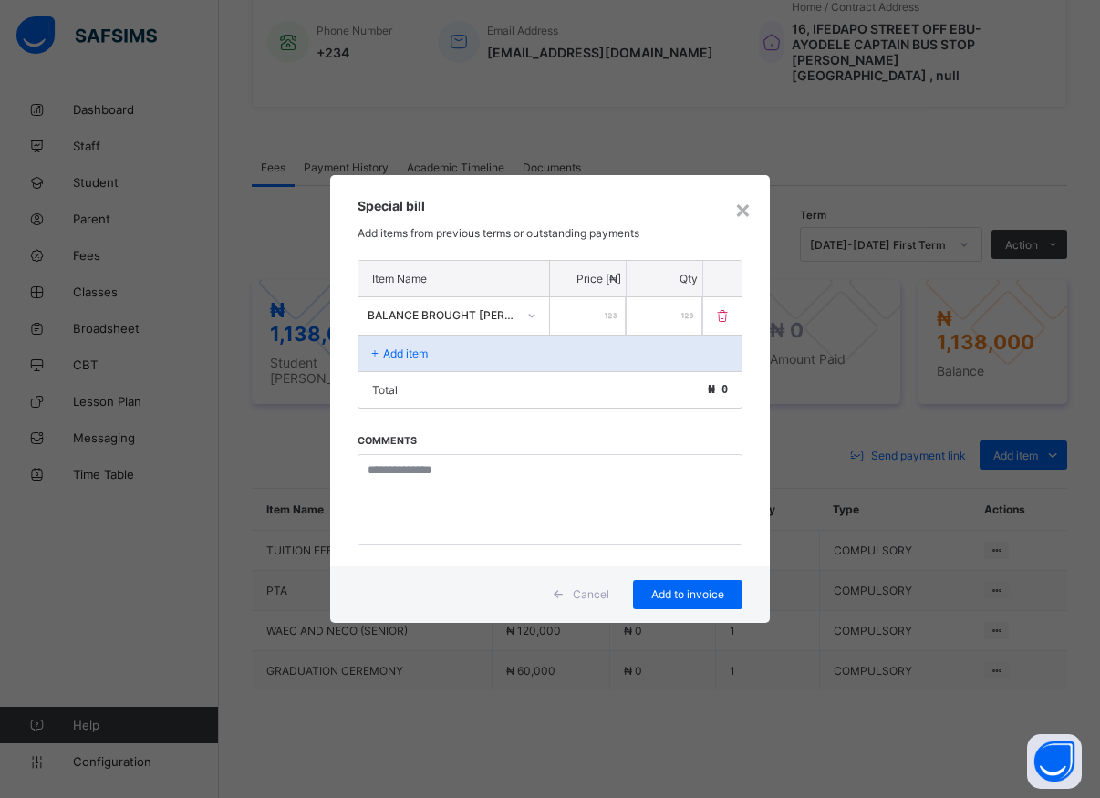
click at [579, 319] on input "number" at bounding box center [588, 315] width 76 height 37
type input "*****"
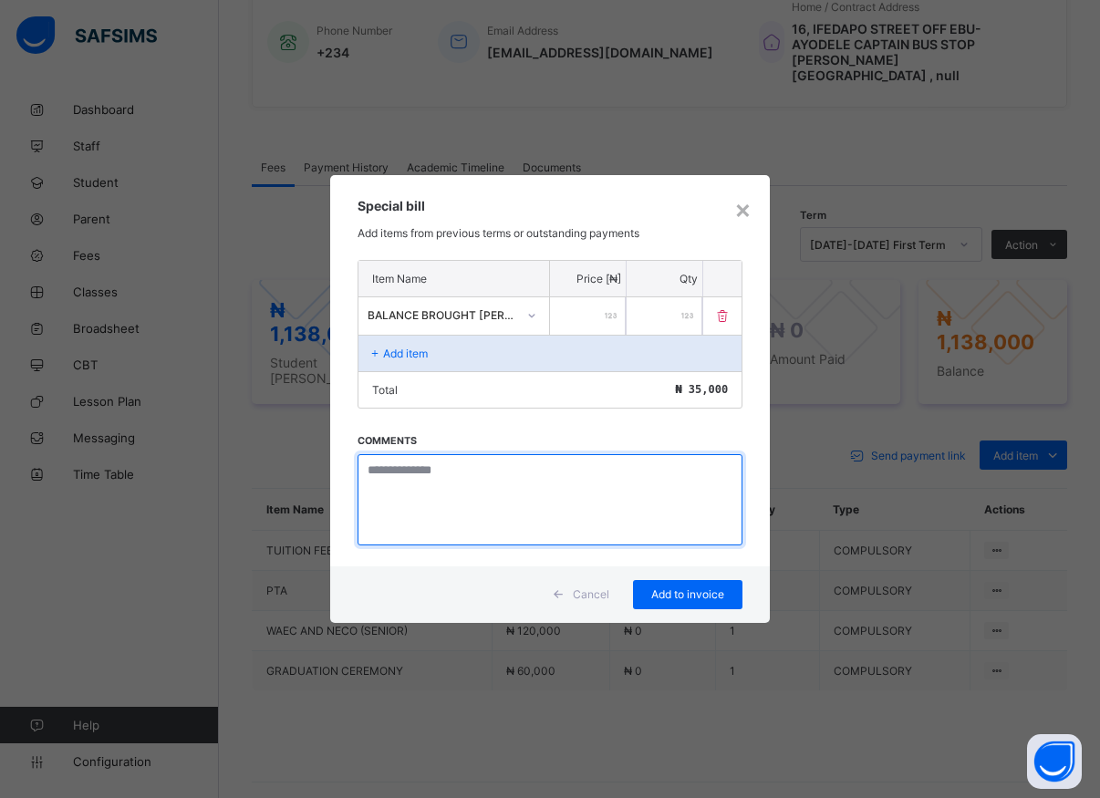
click at [480, 499] on textarea at bounding box center [549, 499] width 385 height 91
type textarea "*******"
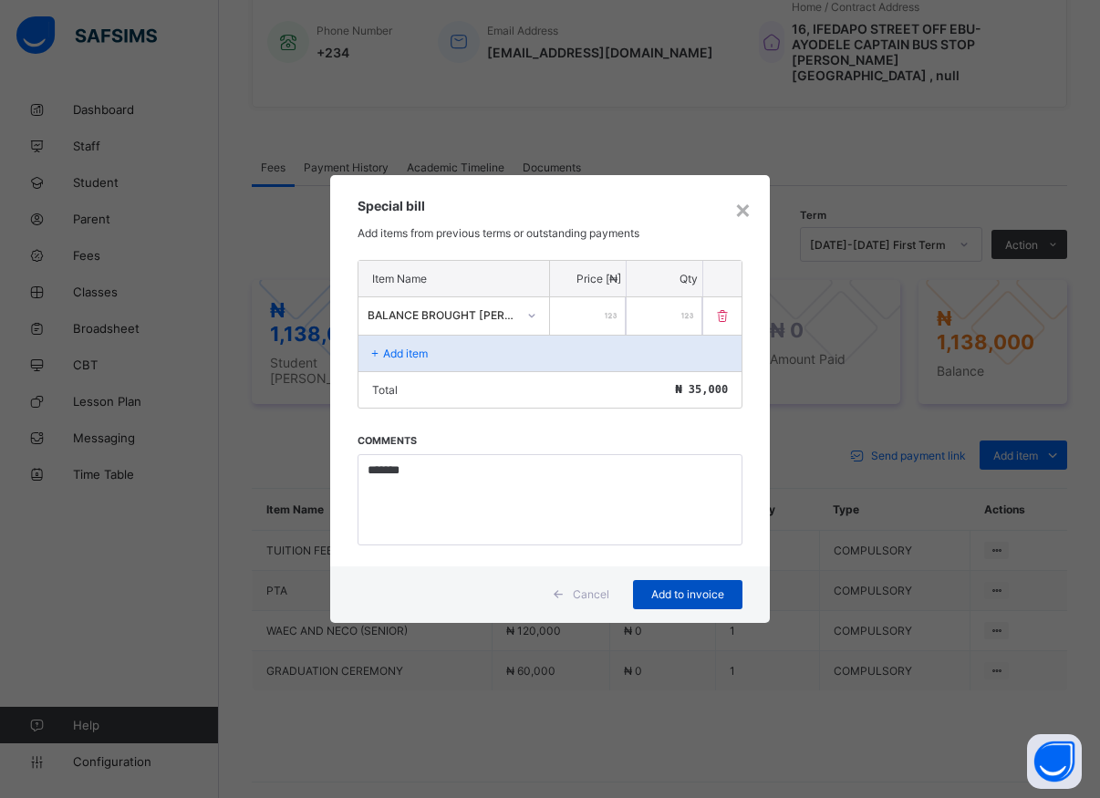
click at [679, 594] on span "Add to invoice" at bounding box center [687, 594] width 82 height 14
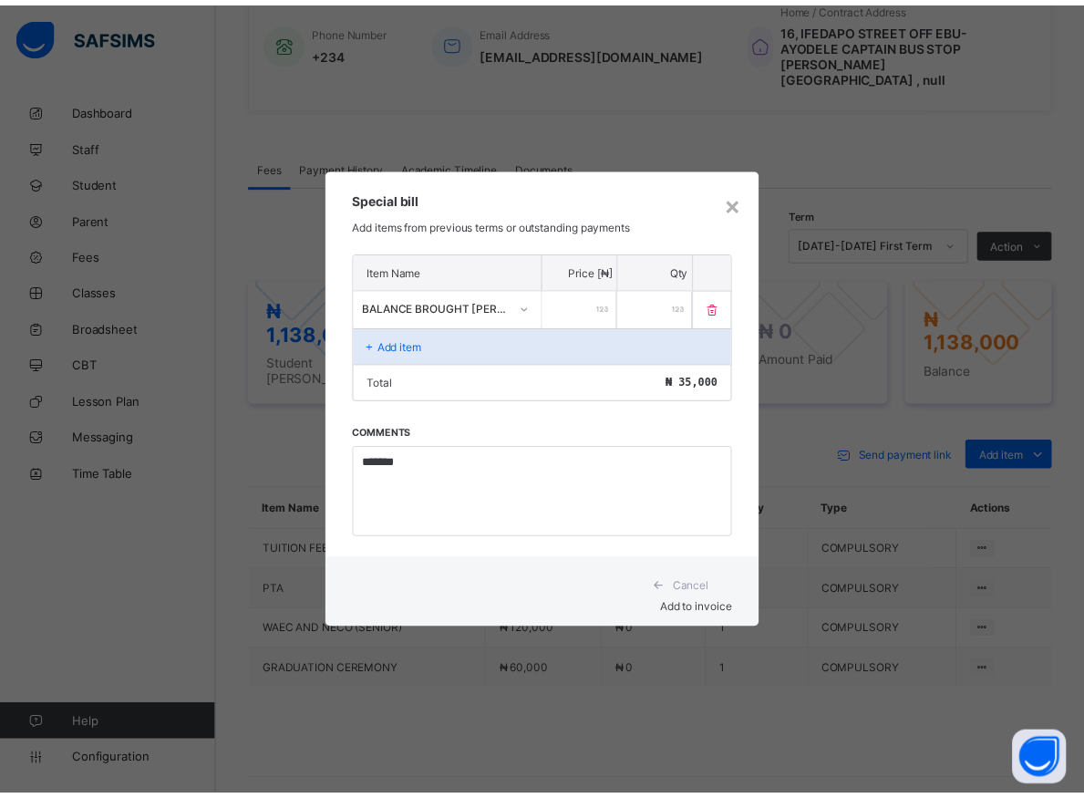
scroll to position [441, 0]
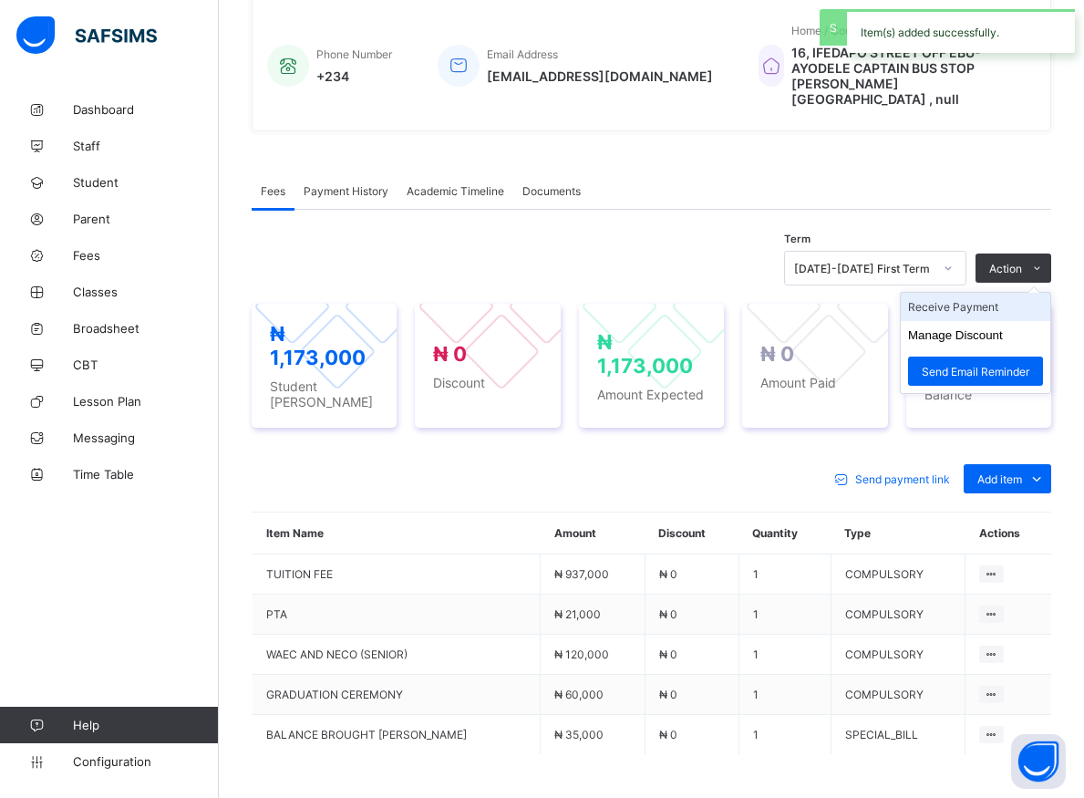
click at [954, 293] on li "Receive Payment" at bounding box center [976, 307] width 150 height 28
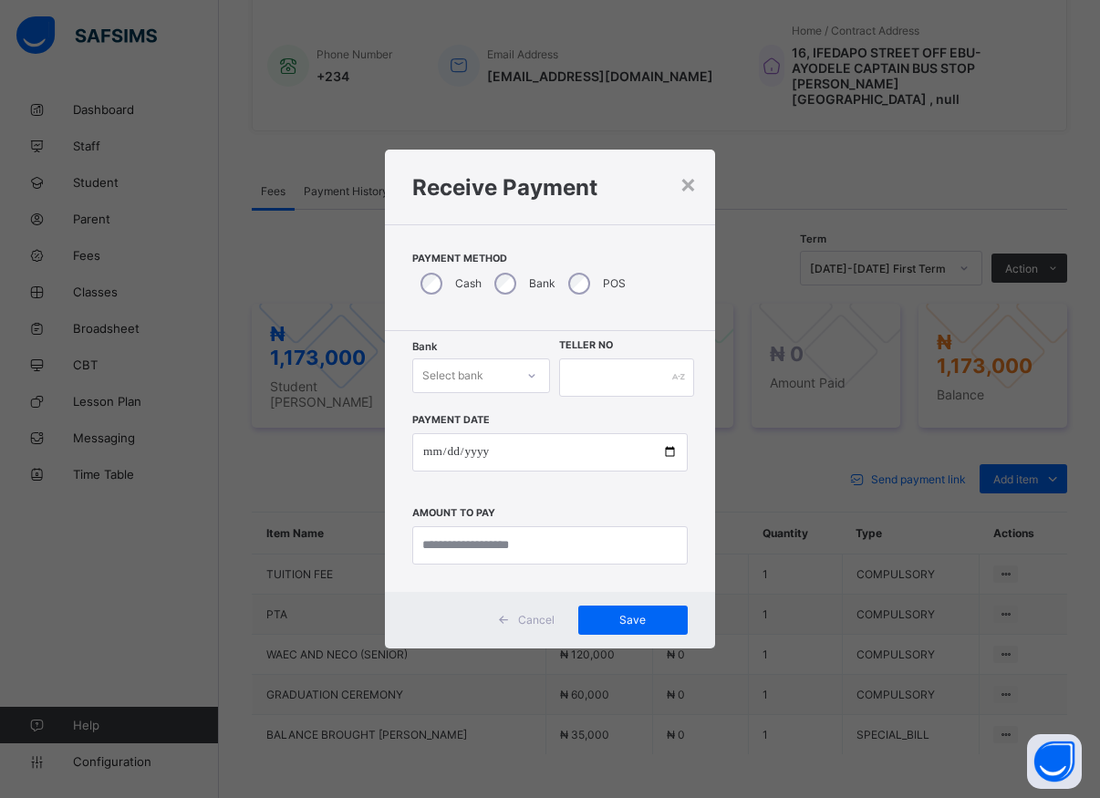
click at [533, 373] on icon at bounding box center [531, 376] width 11 height 18
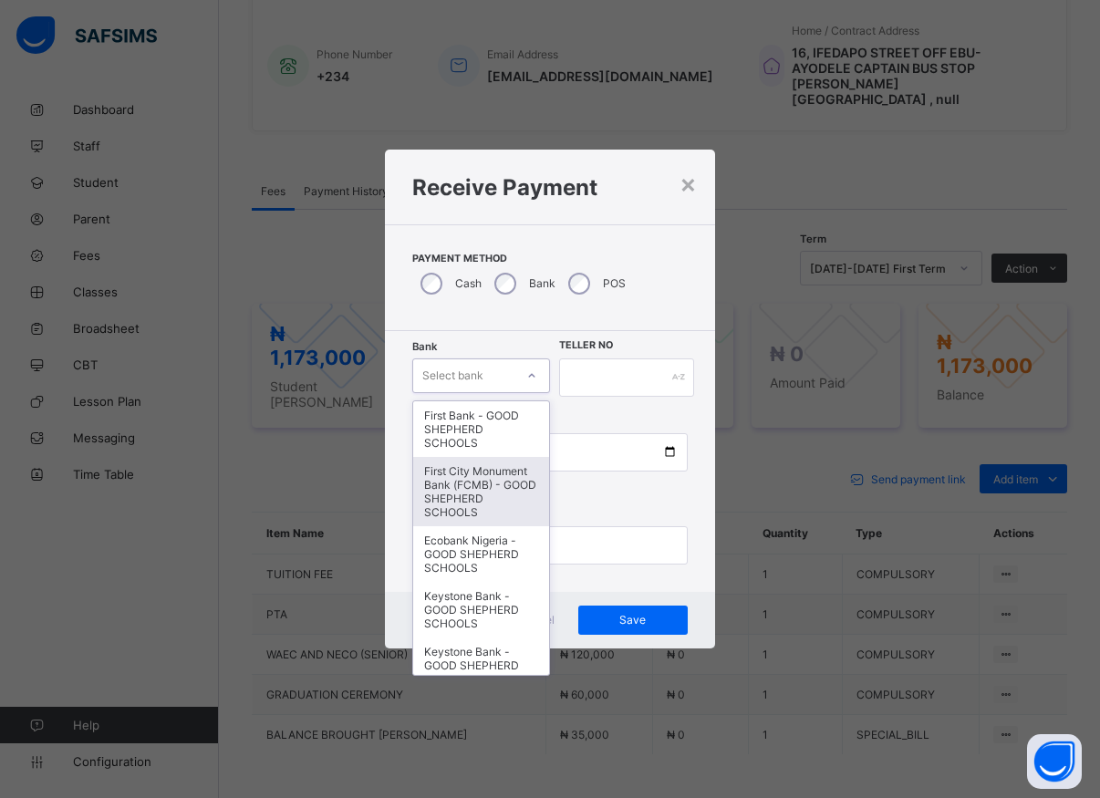
click at [475, 483] on div "First City Monument Bank (FCMB) - GOOD SHEPHERD SCHOOLS" at bounding box center [481, 491] width 136 height 69
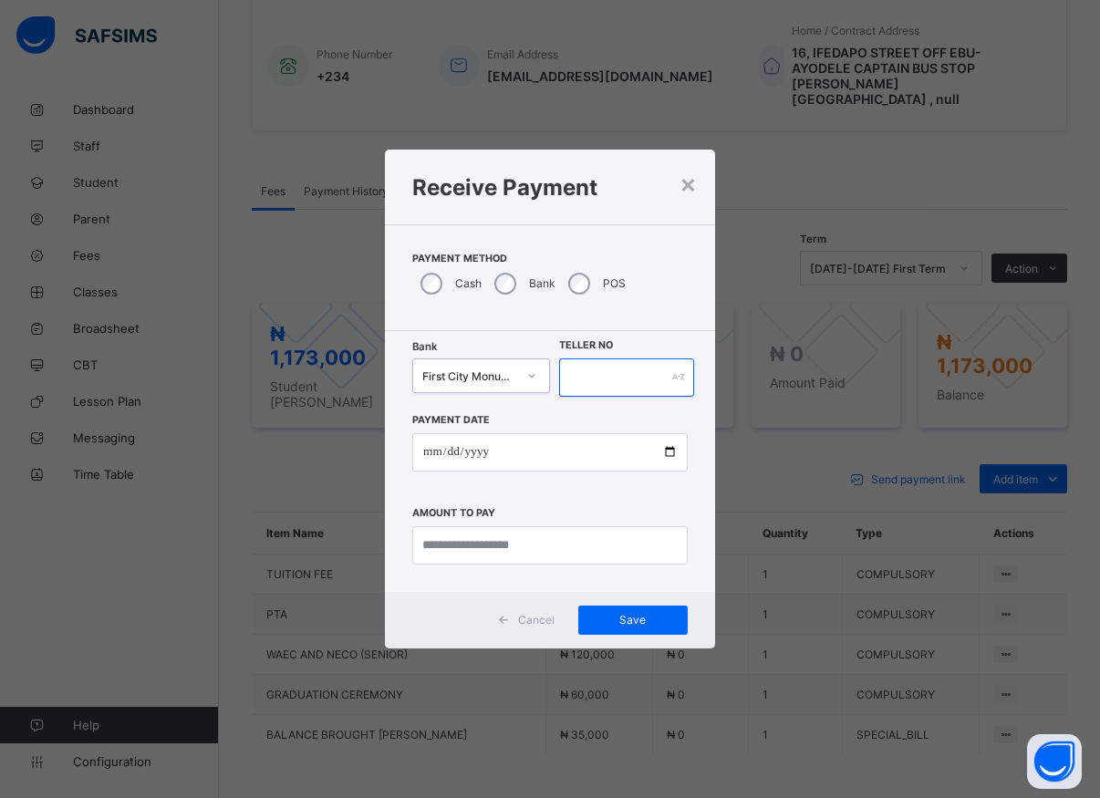
click at [593, 372] on input "text" at bounding box center [626, 377] width 135 height 38
type input "*****"
click at [666, 457] on input "date" at bounding box center [549, 452] width 275 height 38
type input "**********"
click at [482, 539] on input "currency" at bounding box center [549, 545] width 275 height 38
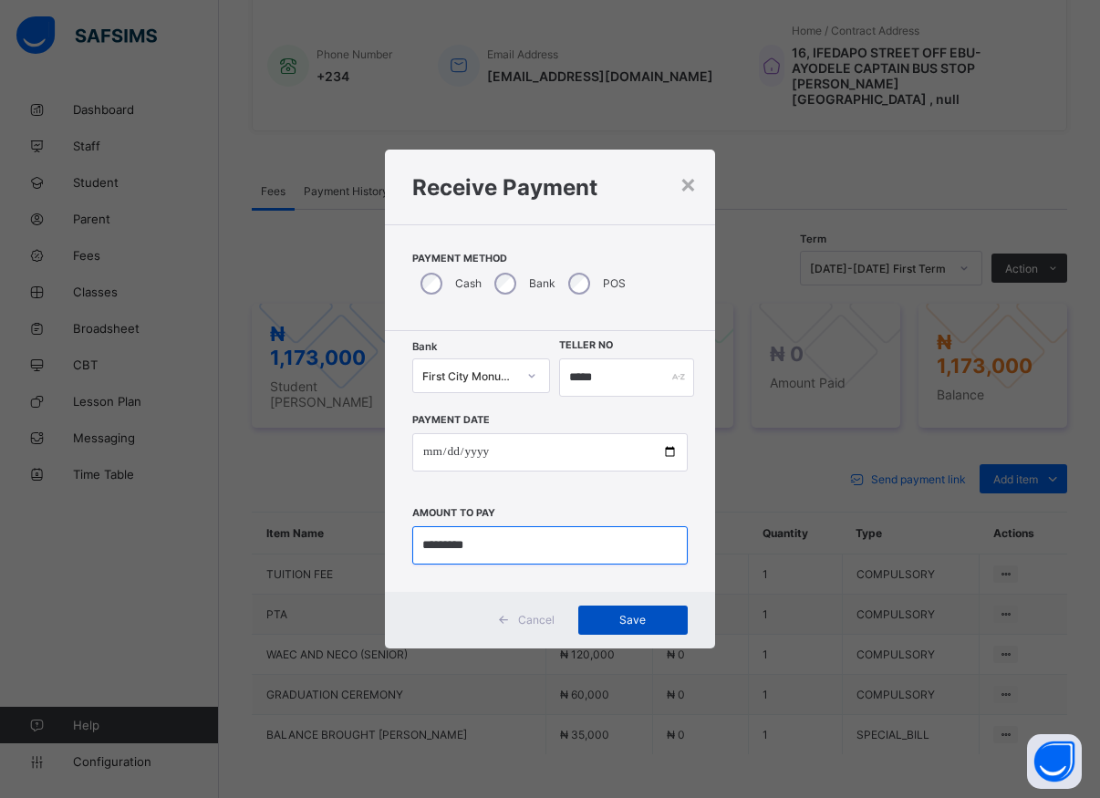
type input "*********"
click at [627, 619] on span "Save" at bounding box center [633, 620] width 82 height 14
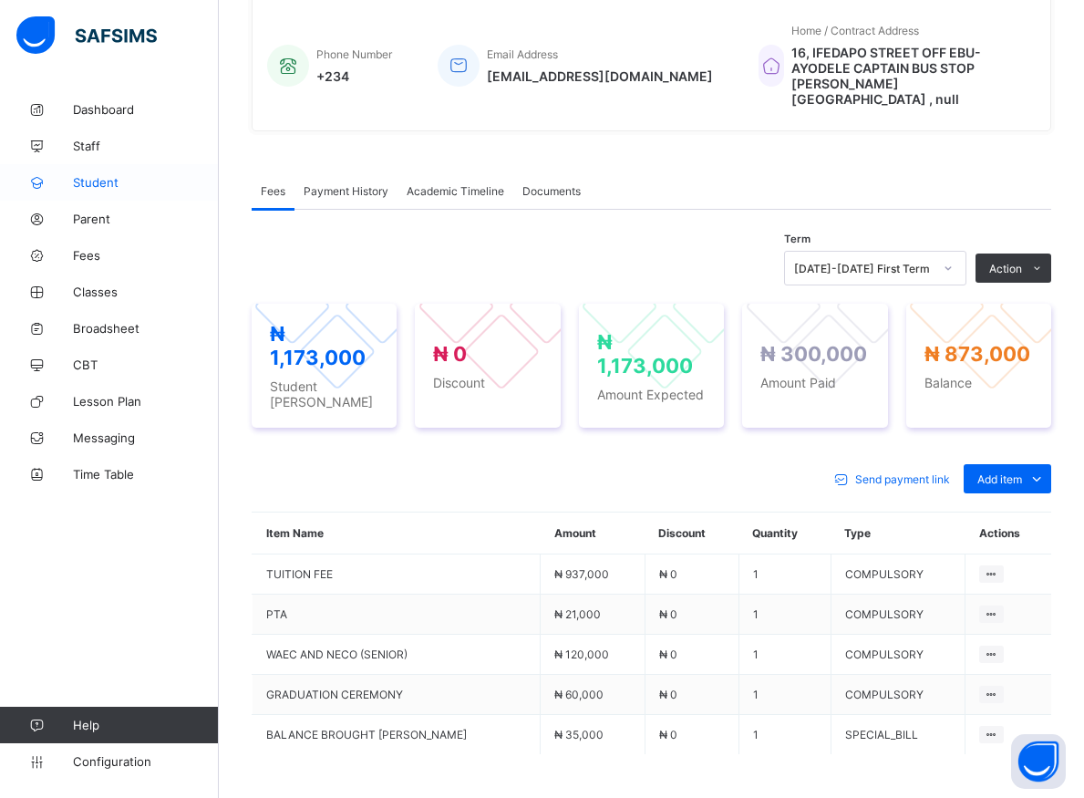
click at [94, 187] on span "Student" at bounding box center [146, 182] width 146 height 15
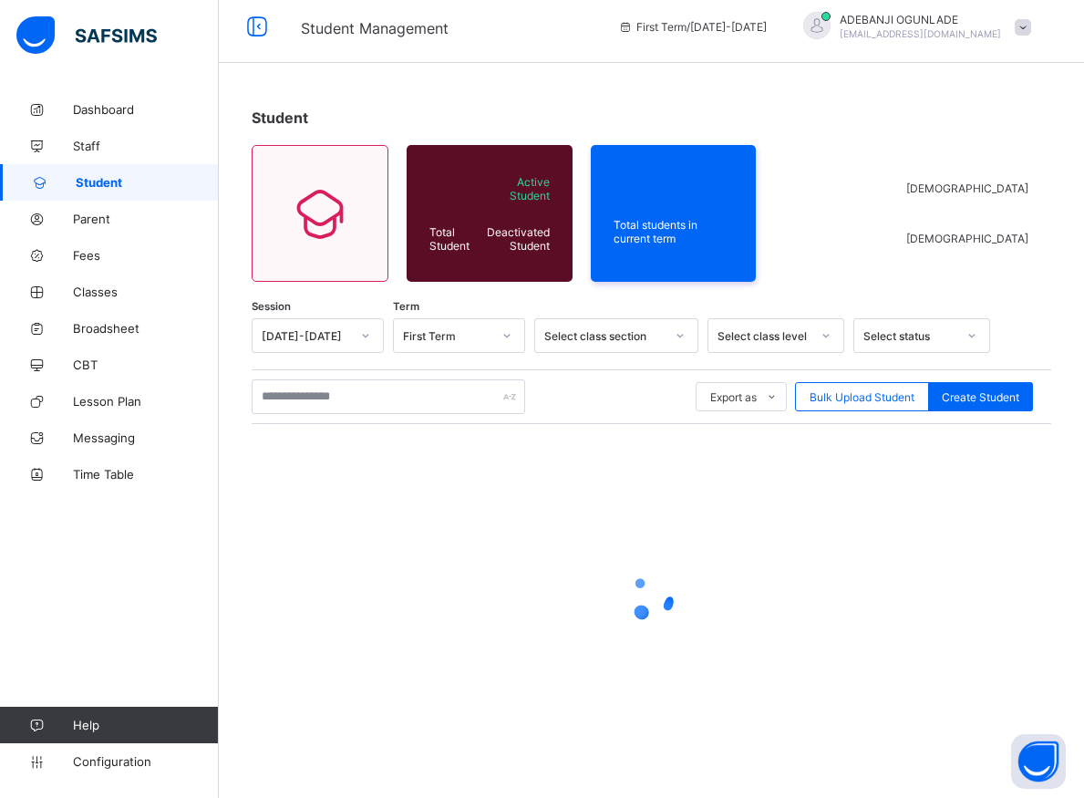
scroll to position [10, 0]
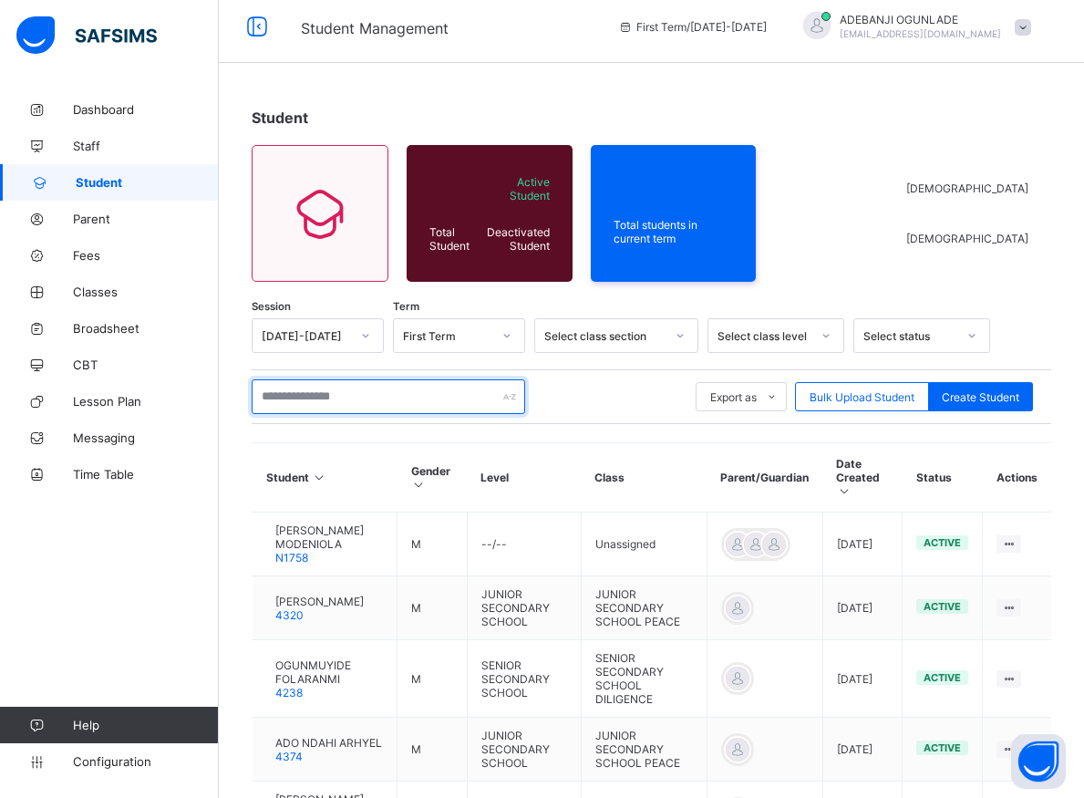
click at [314, 397] on input "text" at bounding box center [389, 396] width 274 height 35
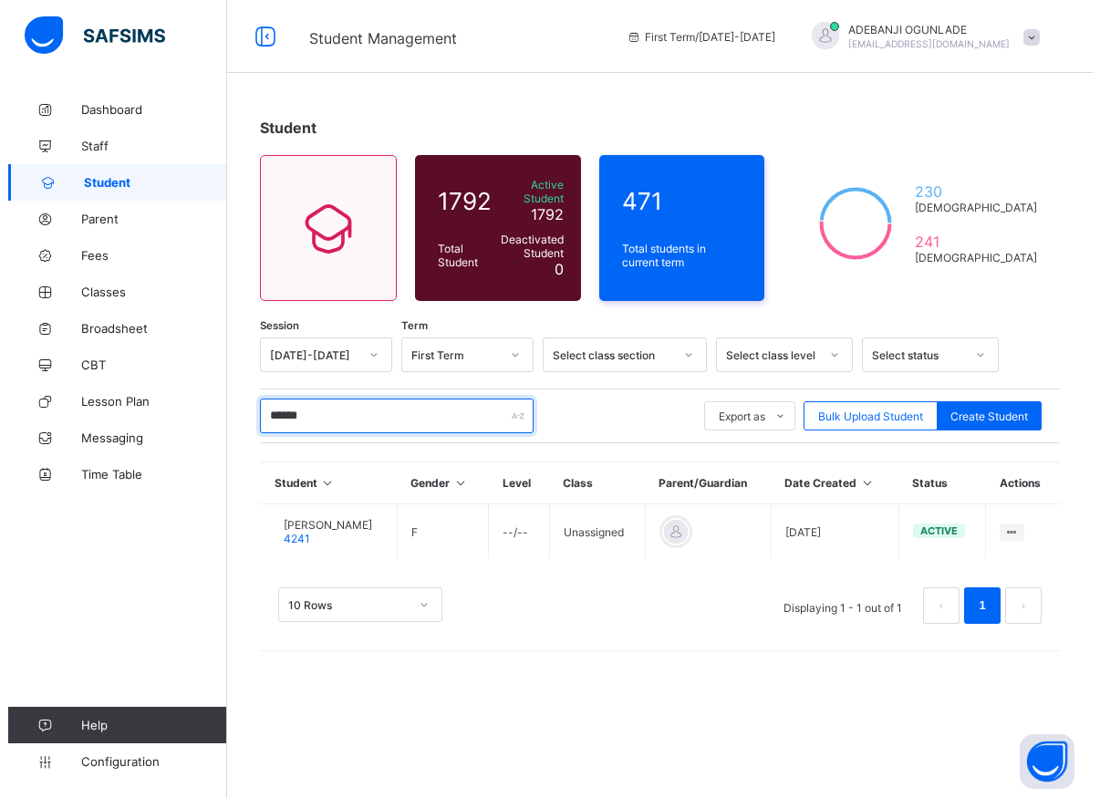
scroll to position [0, 0]
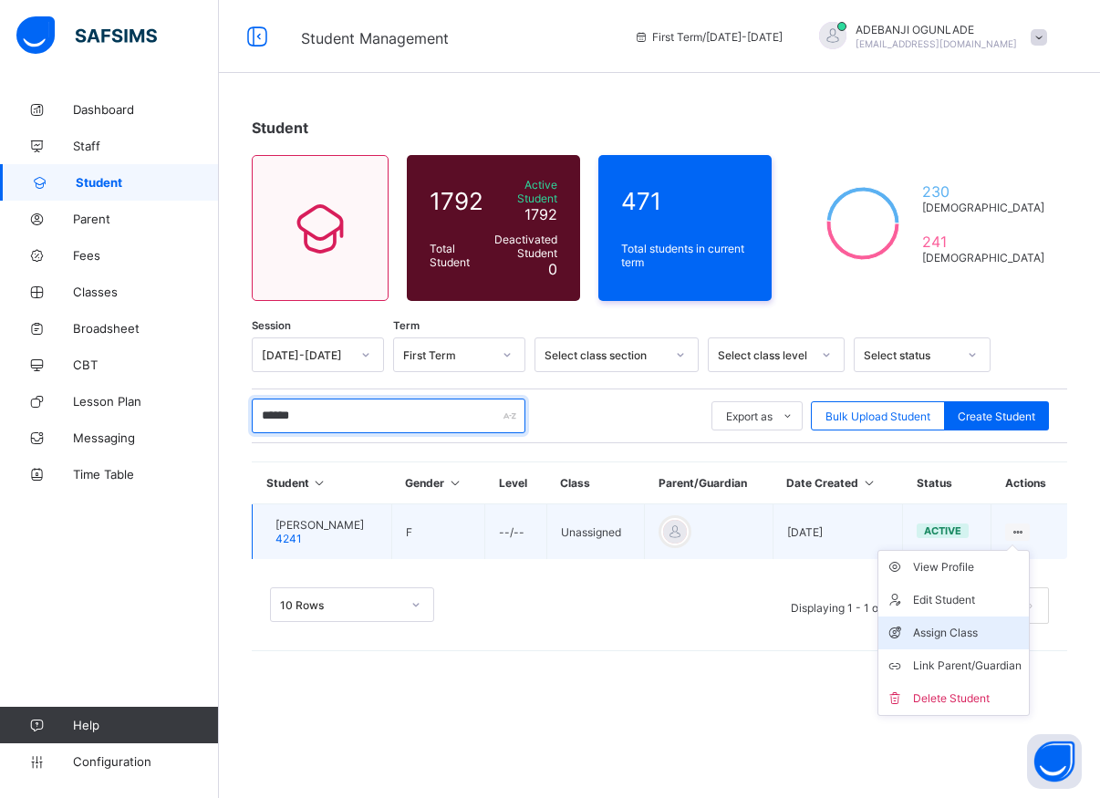
type input "******"
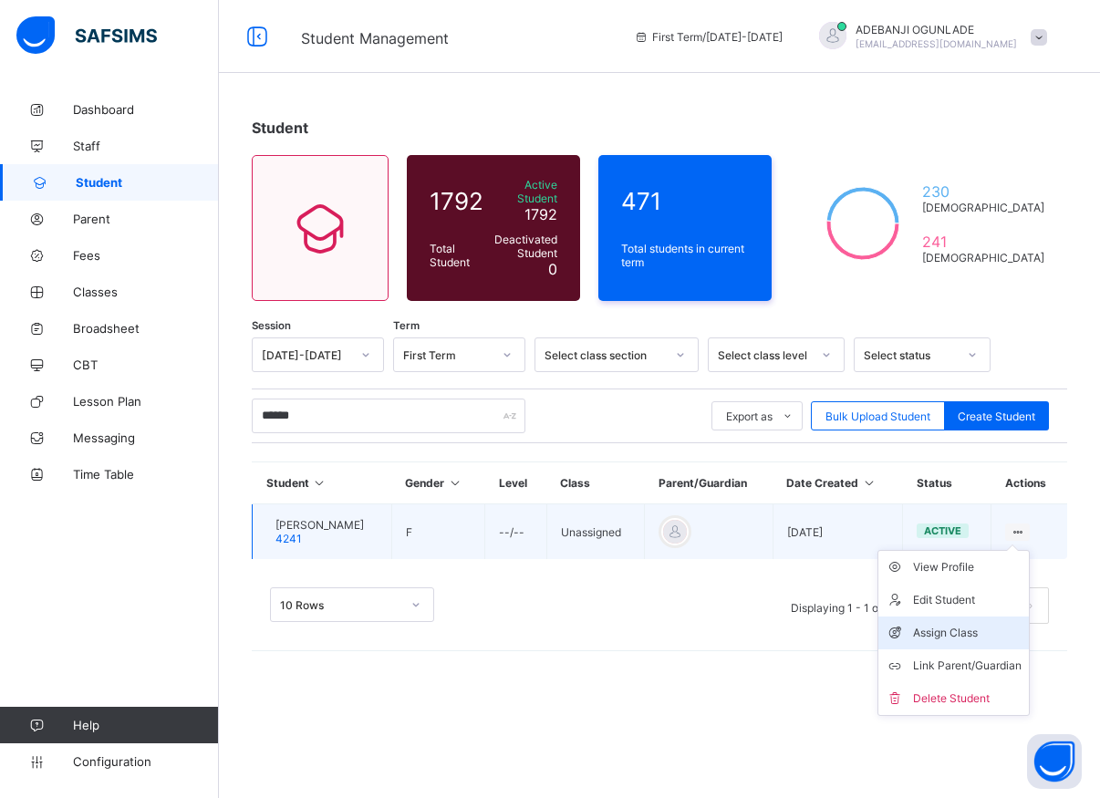
click at [939, 624] on div "Assign Class" at bounding box center [967, 633] width 108 height 18
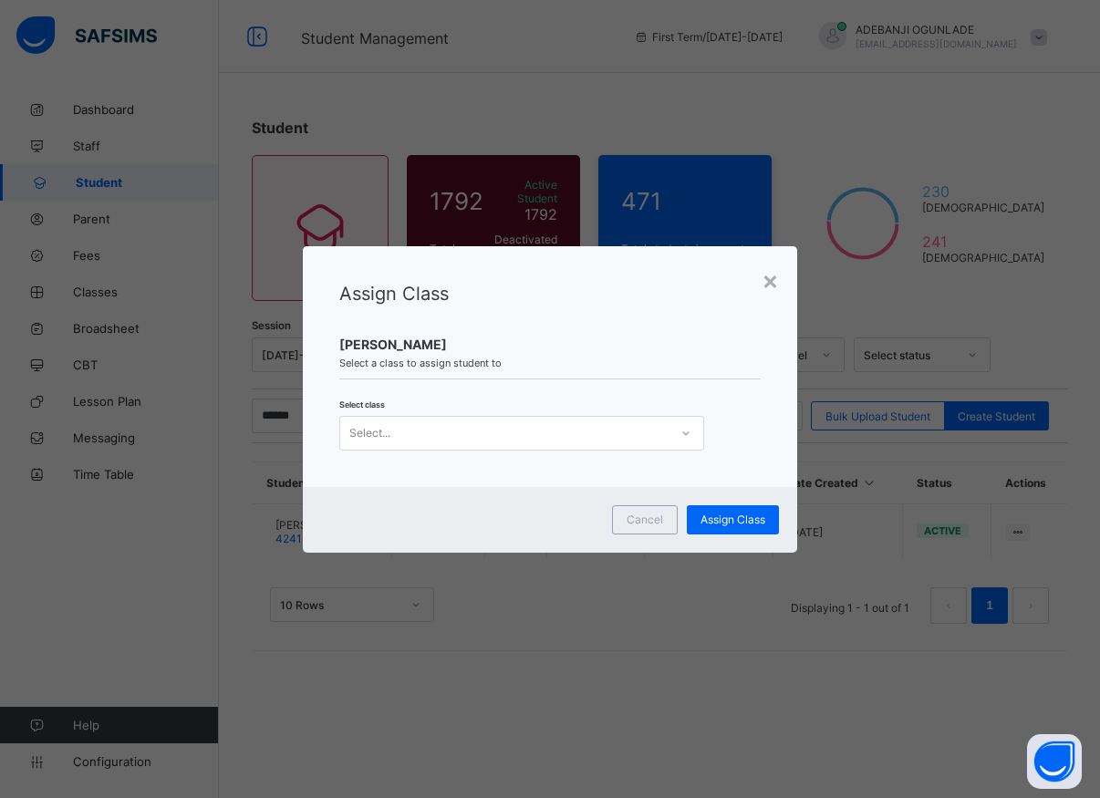
click at [685, 434] on icon at bounding box center [685, 433] width 6 height 4
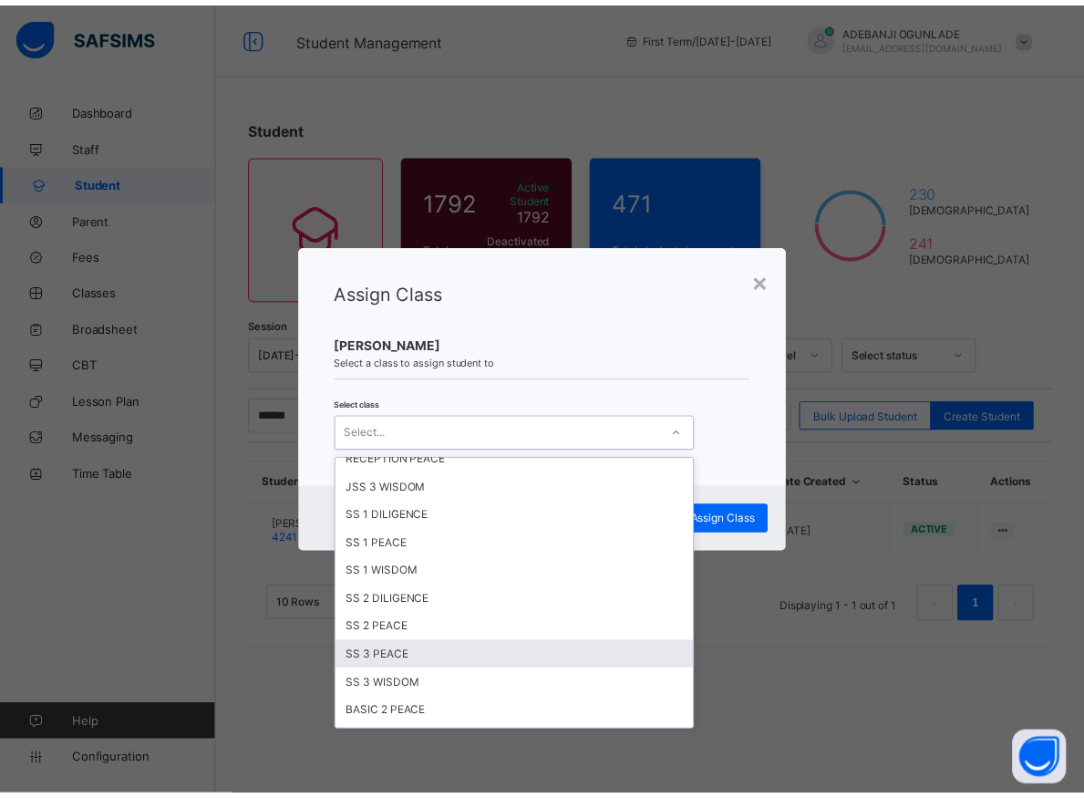
scroll to position [410, 0]
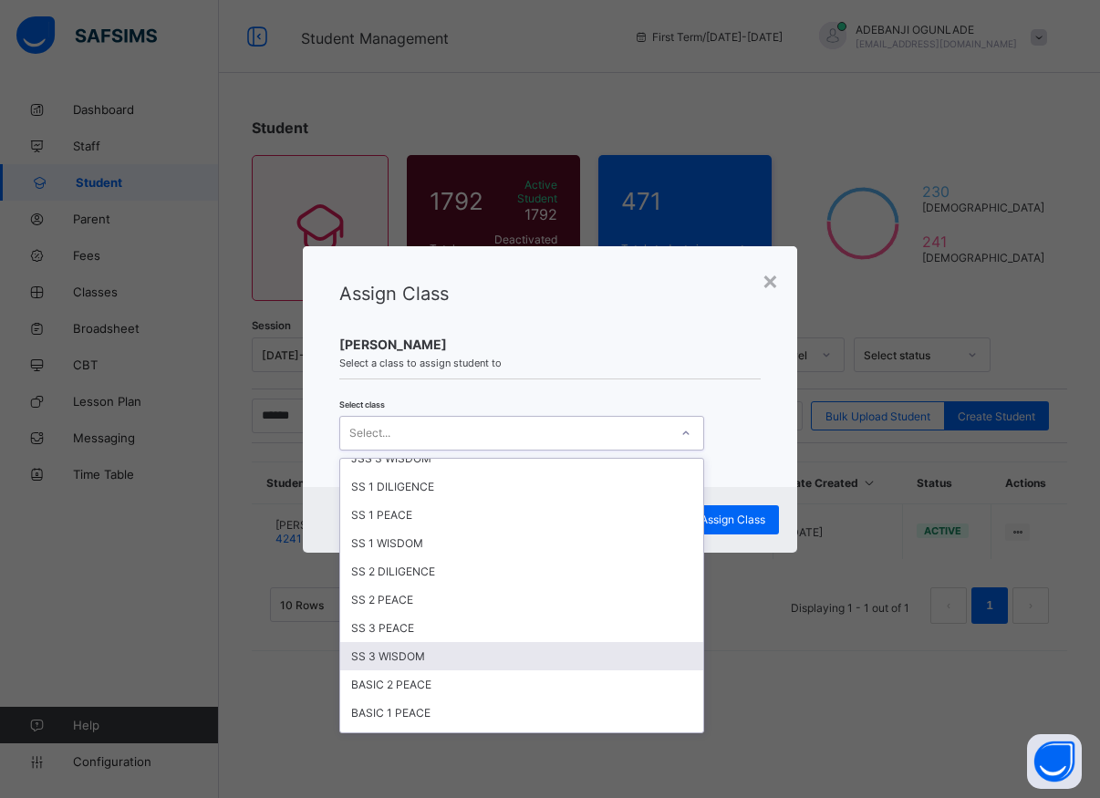
click at [391, 656] on div "SS 3 WISDOM" at bounding box center [521, 656] width 363 height 28
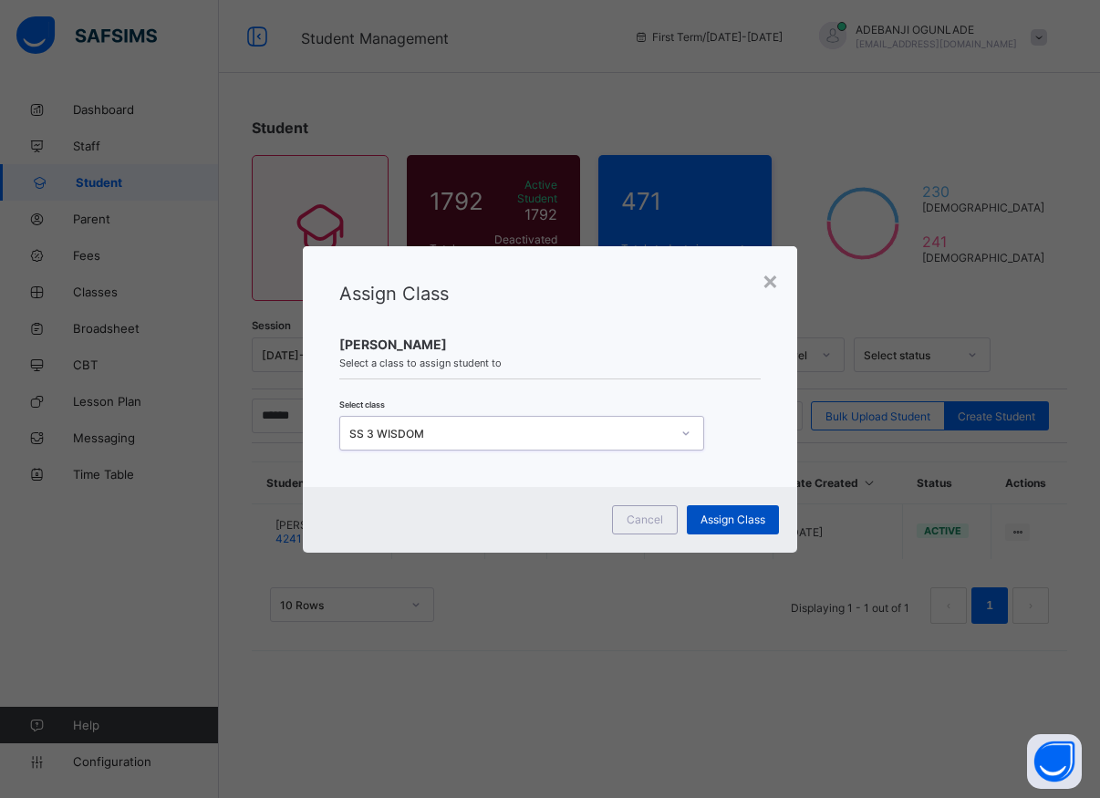
click at [723, 518] on span "Assign Class" at bounding box center [732, 519] width 65 height 14
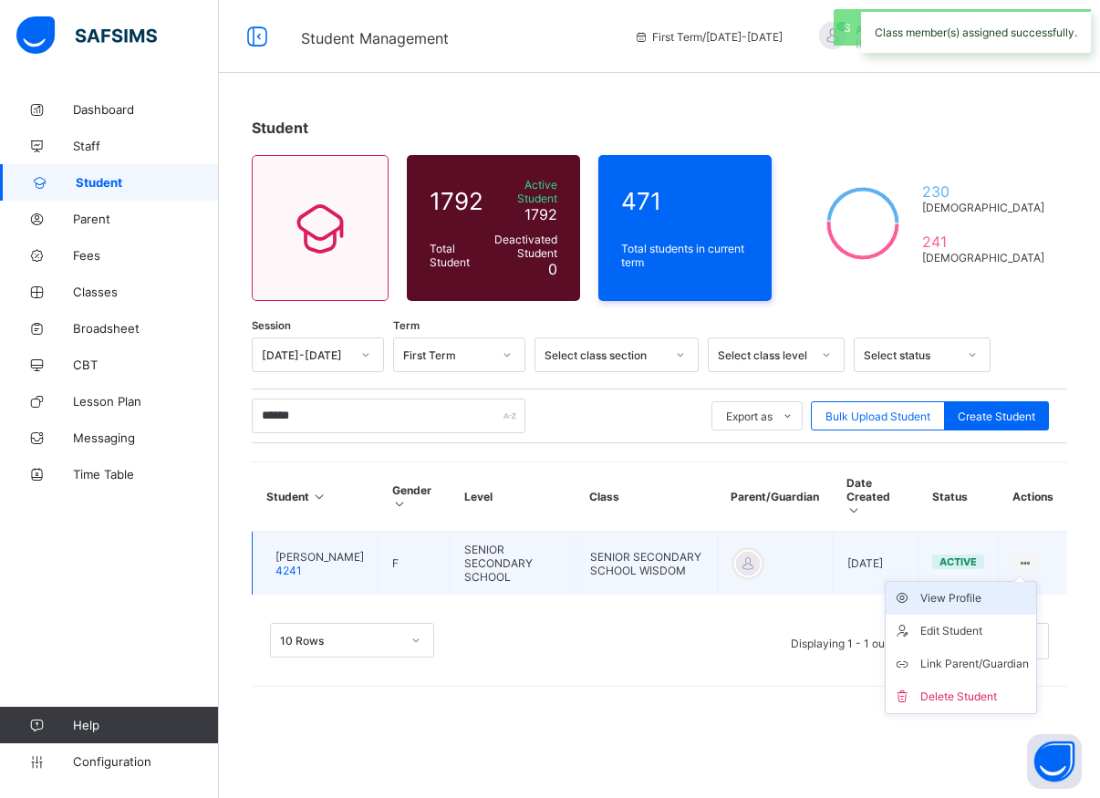
click at [965, 589] on div "View Profile" at bounding box center [974, 598] width 108 height 18
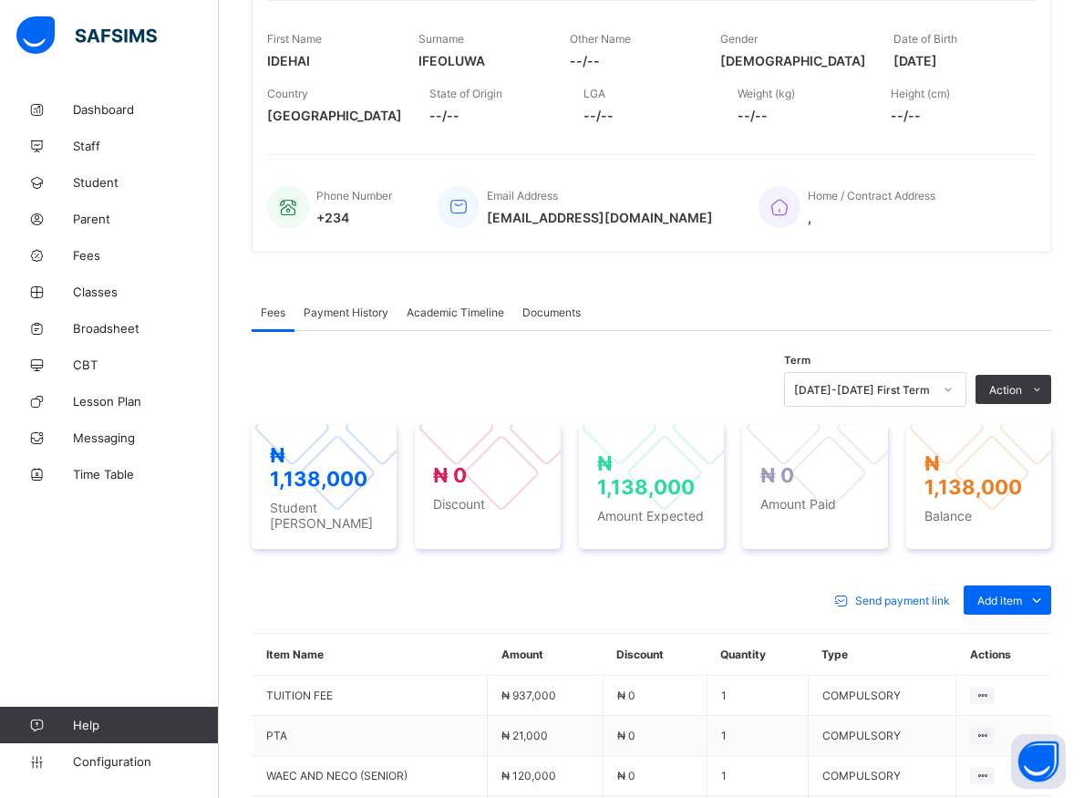
scroll to position [372, 0]
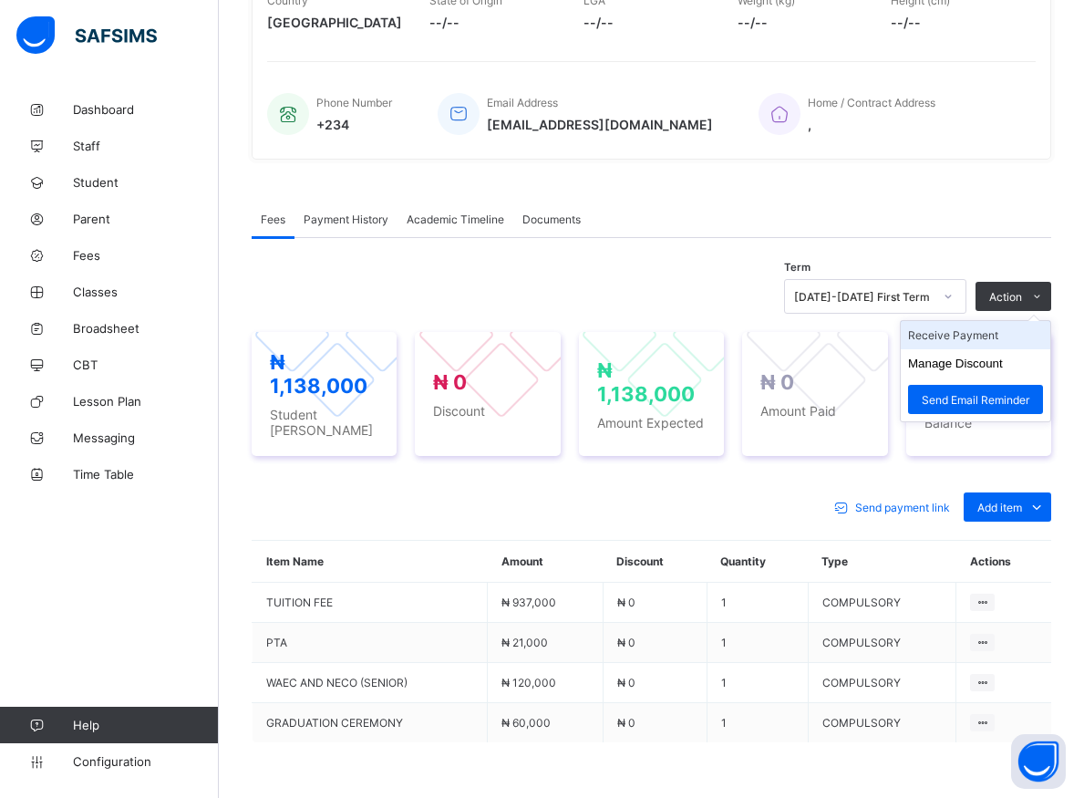
click at [964, 346] on li "Receive Payment" at bounding box center [976, 335] width 150 height 28
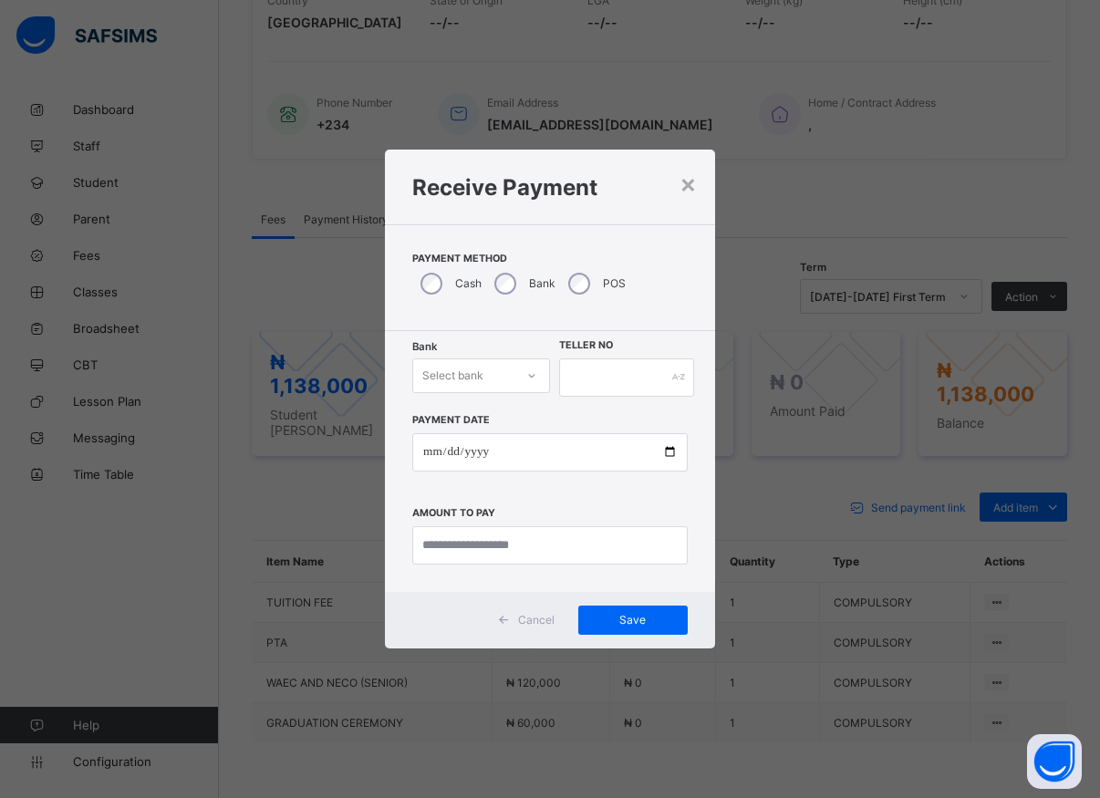
click at [519, 387] on div at bounding box center [531, 375] width 31 height 29
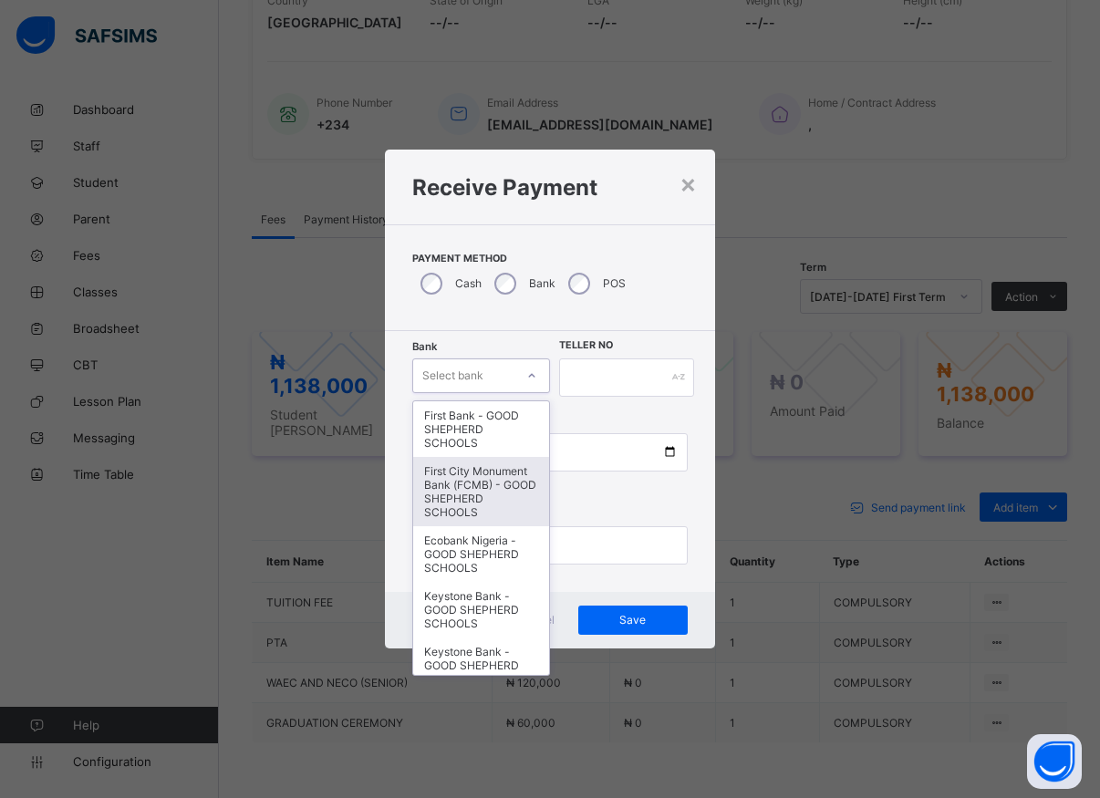
click at [469, 495] on div "First City Monument Bank (FCMB) - GOOD SHEPHERD SCHOOLS" at bounding box center [481, 491] width 136 height 69
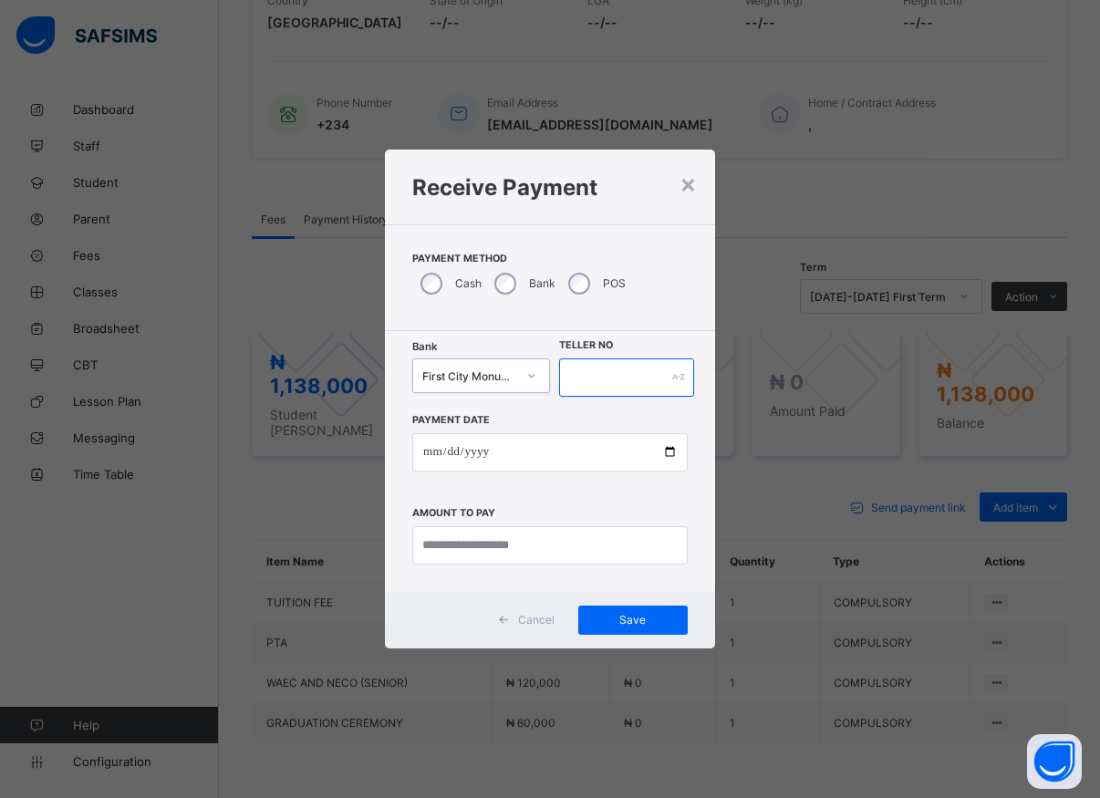
click at [602, 376] on input "text" at bounding box center [626, 377] width 135 height 38
type input "*****"
click at [673, 452] on input "date" at bounding box center [549, 452] width 275 height 38
type input "**********"
click at [522, 550] on input "currency" at bounding box center [549, 545] width 275 height 38
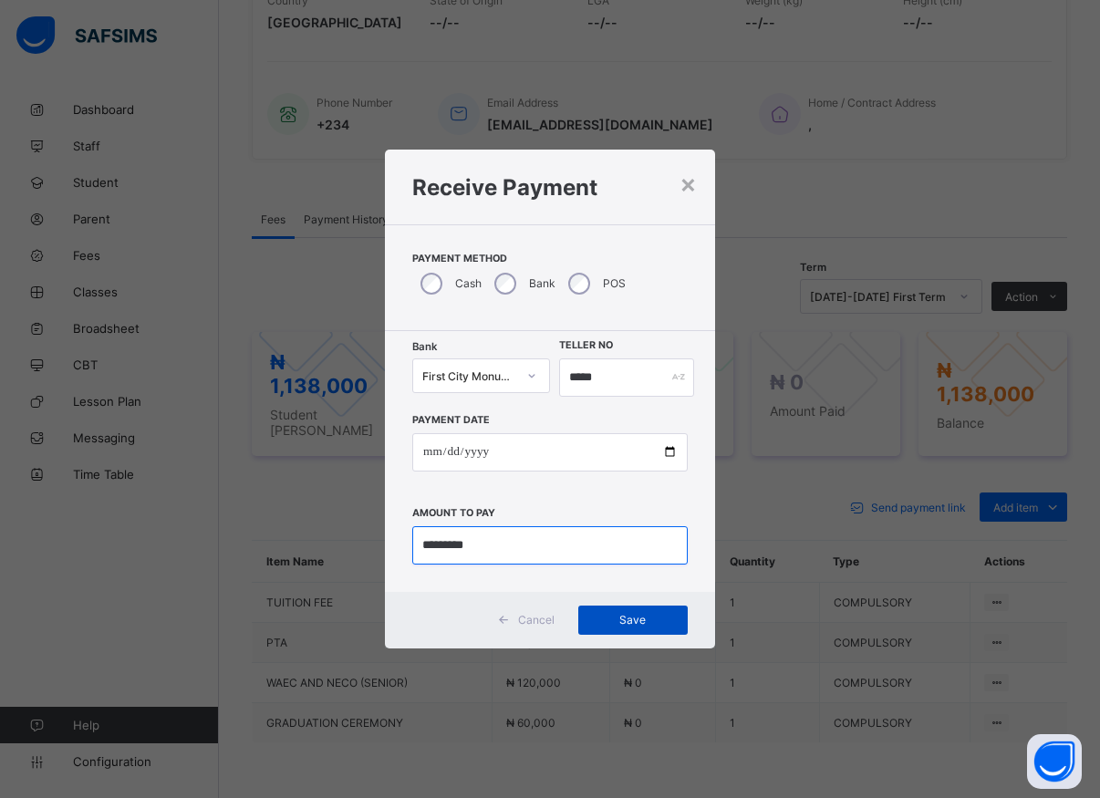
type input "*********"
click at [608, 619] on span "Save" at bounding box center [633, 620] width 82 height 14
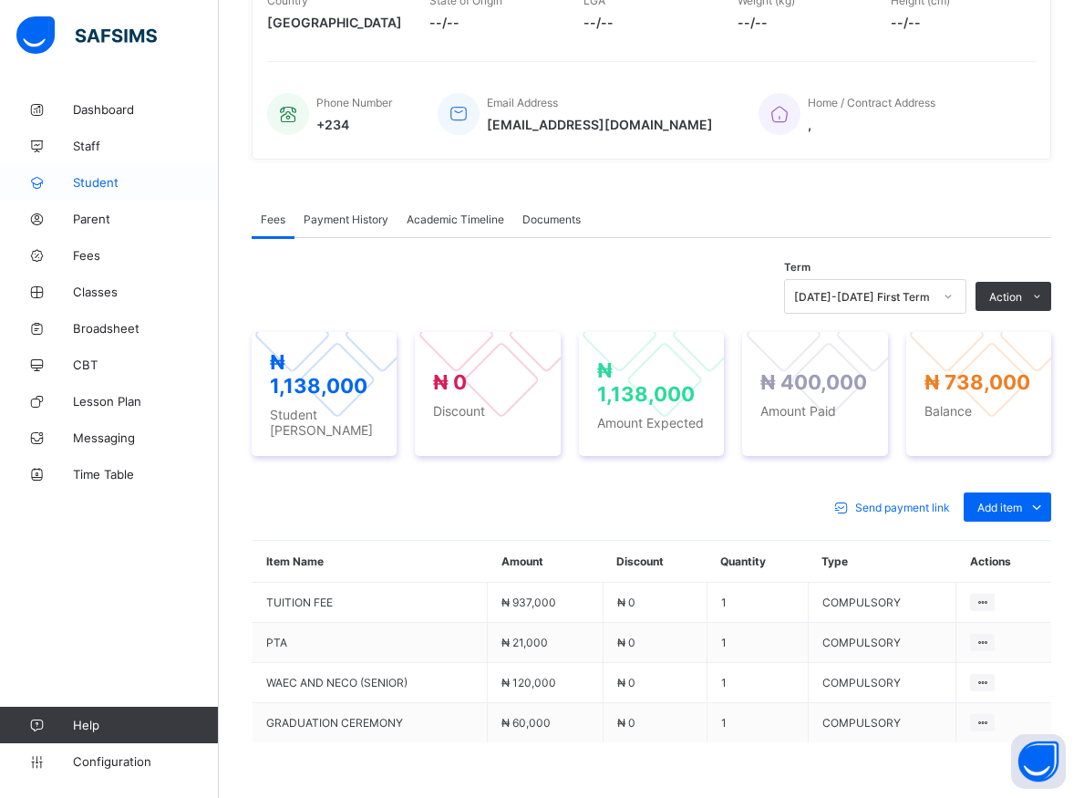
click at [97, 184] on span "Student" at bounding box center [146, 182] width 146 height 15
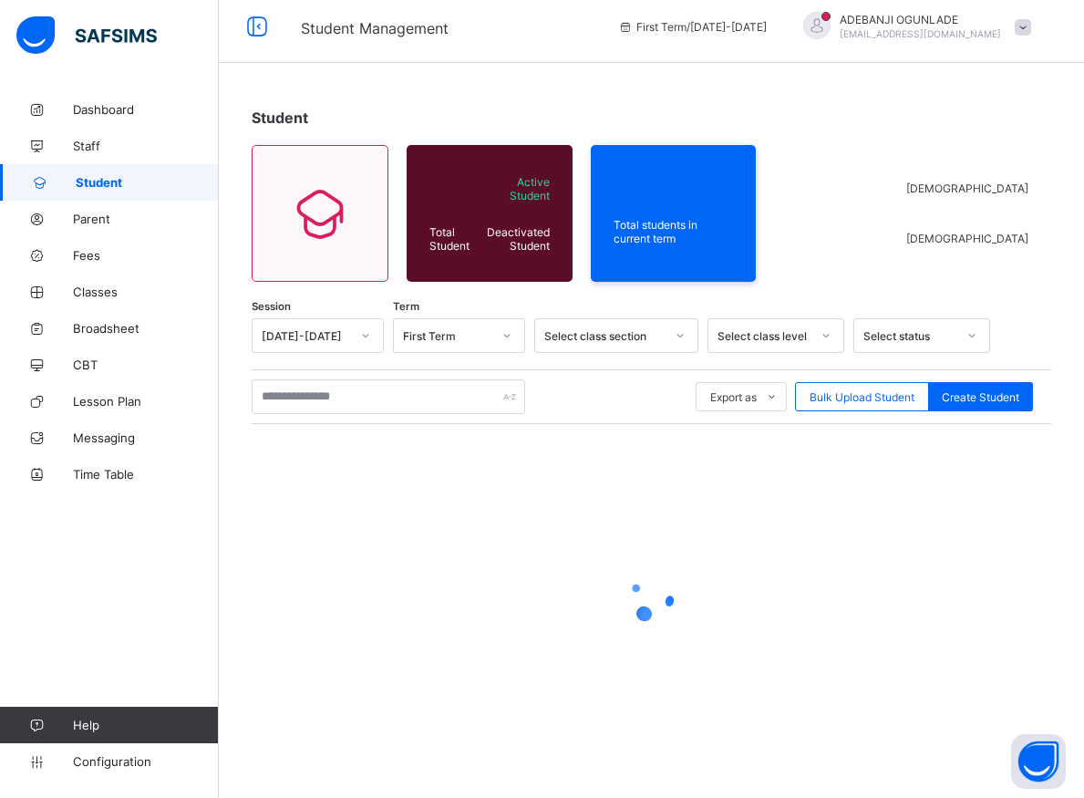
scroll to position [10, 0]
click at [286, 395] on input "text" at bounding box center [389, 396] width 274 height 35
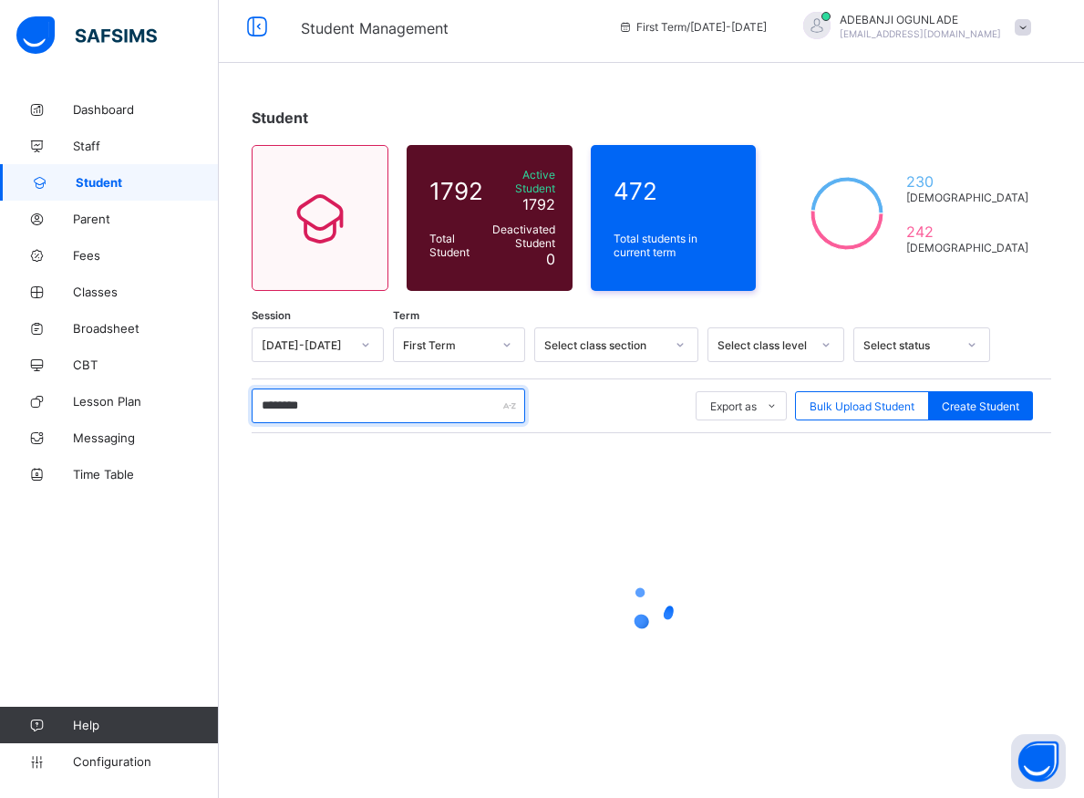
type input "*********"
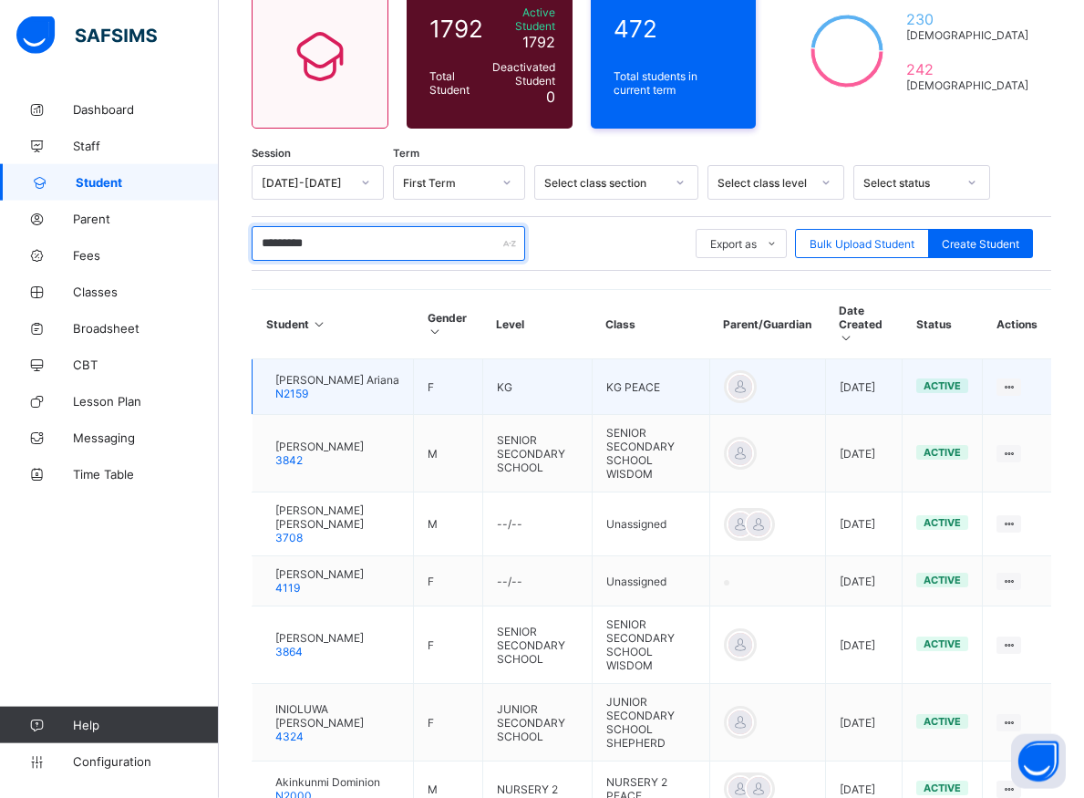
scroll to position [196, 0]
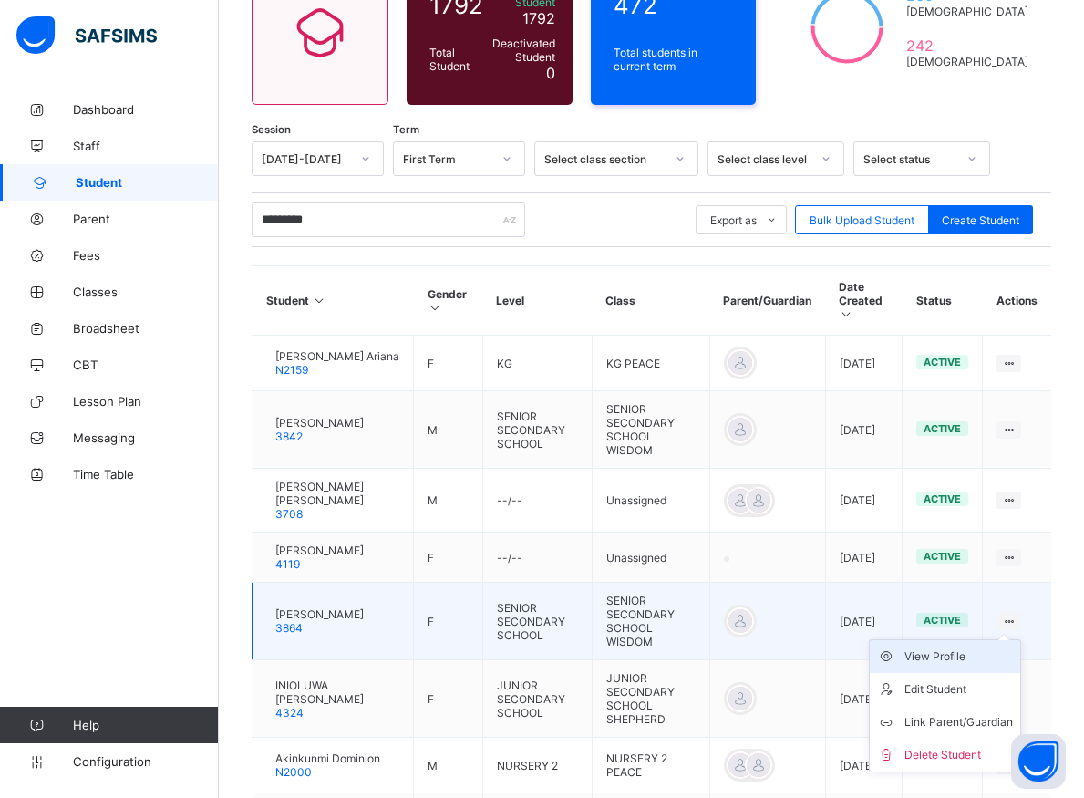
click at [969, 653] on div "View Profile" at bounding box center [958, 656] width 108 height 18
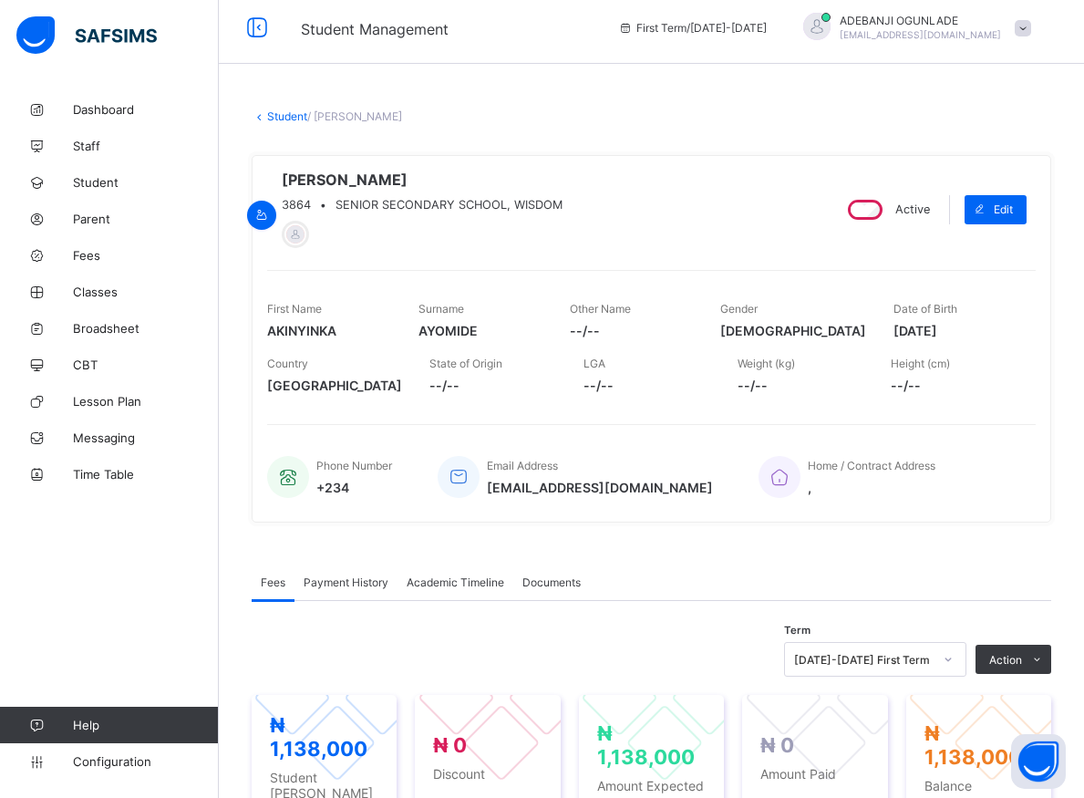
scroll to position [288, 0]
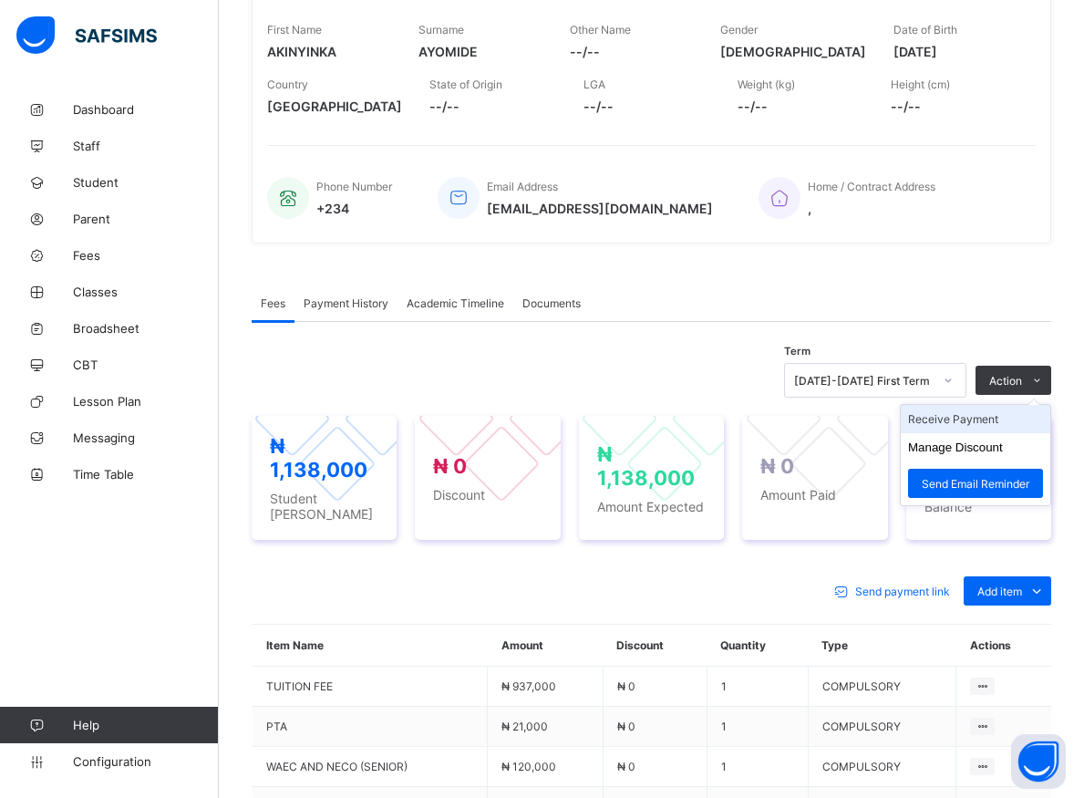
click at [990, 426] on li "Receive Payment" at bounding box center [976, 419] width 150 height 28
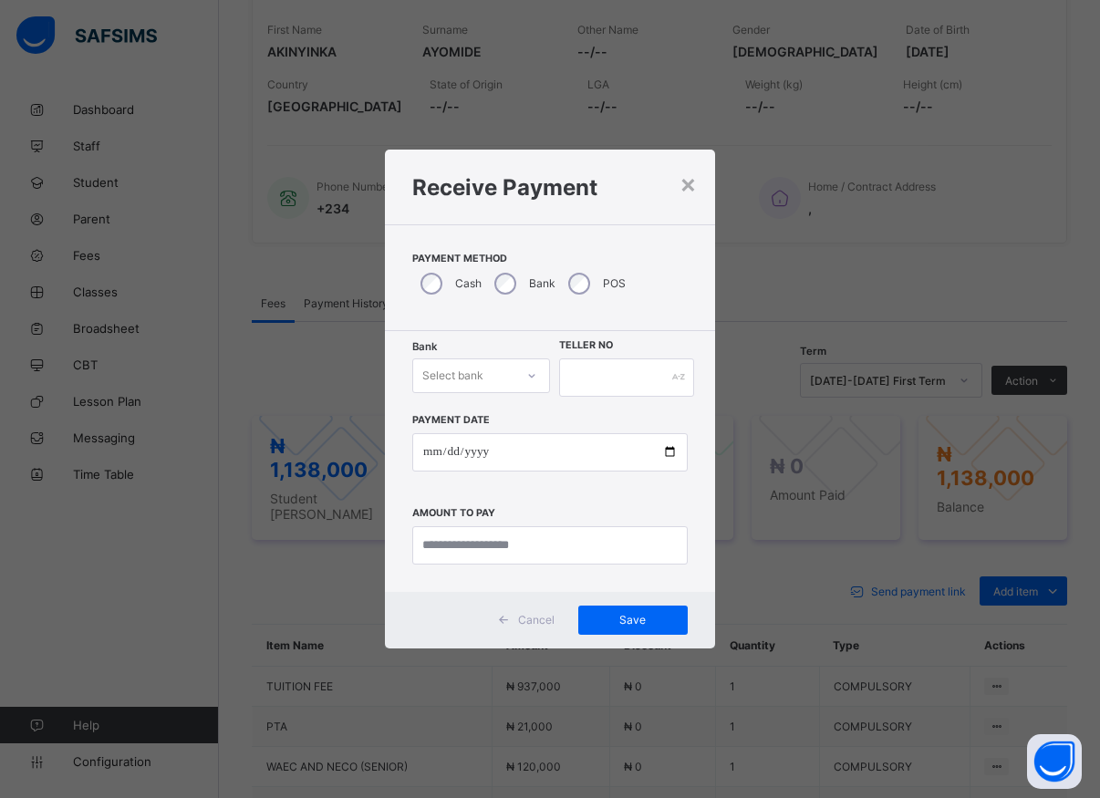
click at [532, 375] on icon at bounding box center [531, 376] width 11 height 18
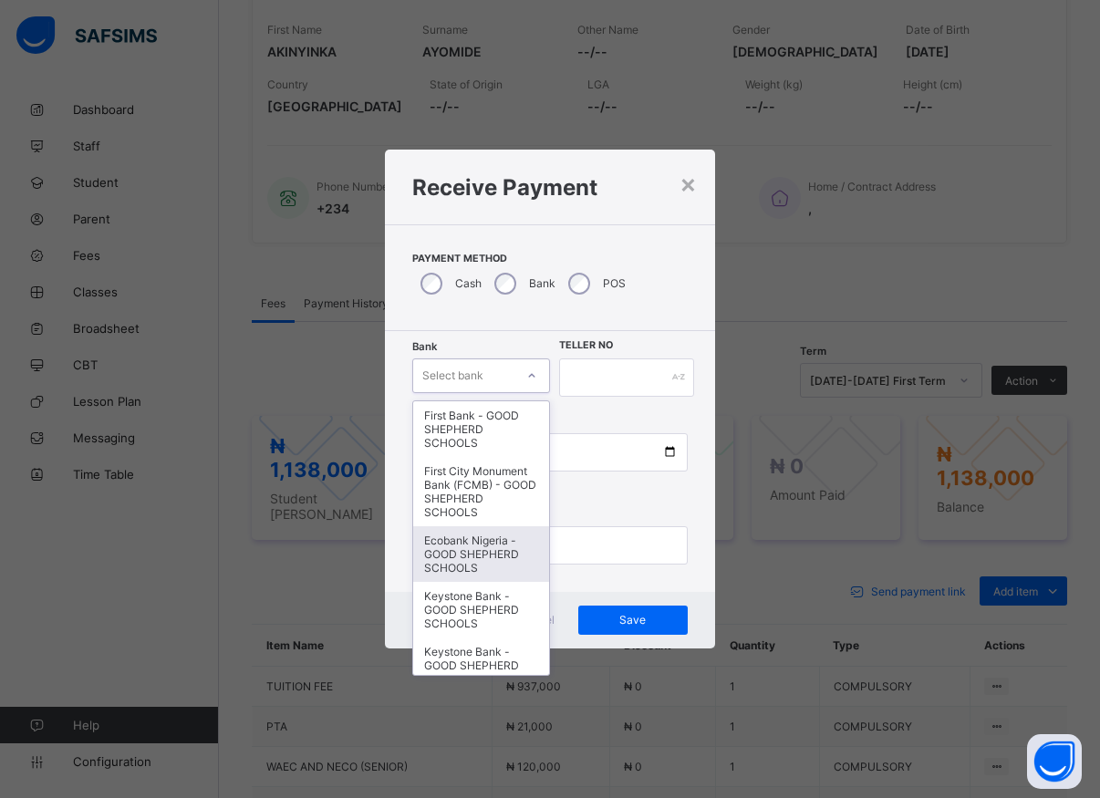
click at [484, 565] on div "Ecobank Nigeria - GOOD SHEPHERD SCHOOLS" at bounding box center [481, 554] width 136 height 56
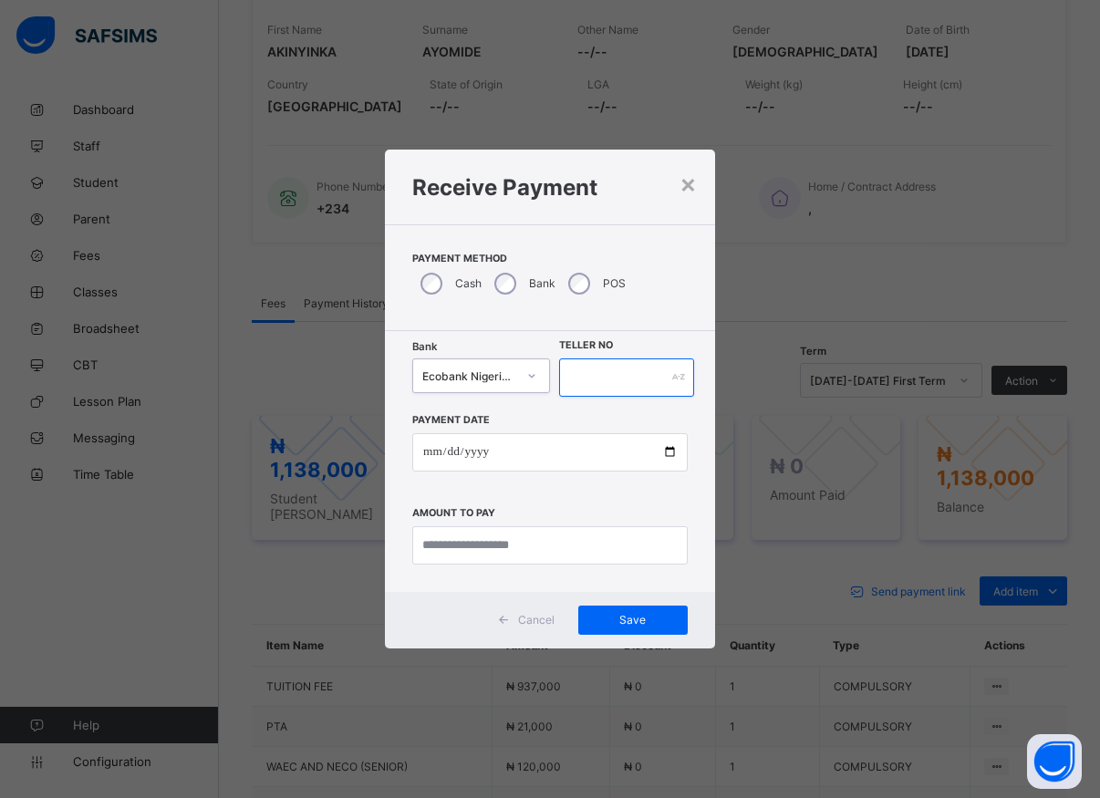
click at [573, 376] on input "text" at bounding box center [626, 377] width 135 height 38
type input "*****"
click at [627, 454] on input "date" at bounding box center [549, 452] width 275 height 38
click at [661, 450] on input "date" at bounding box center [549, 452] width 275 height 38
type input "**********"
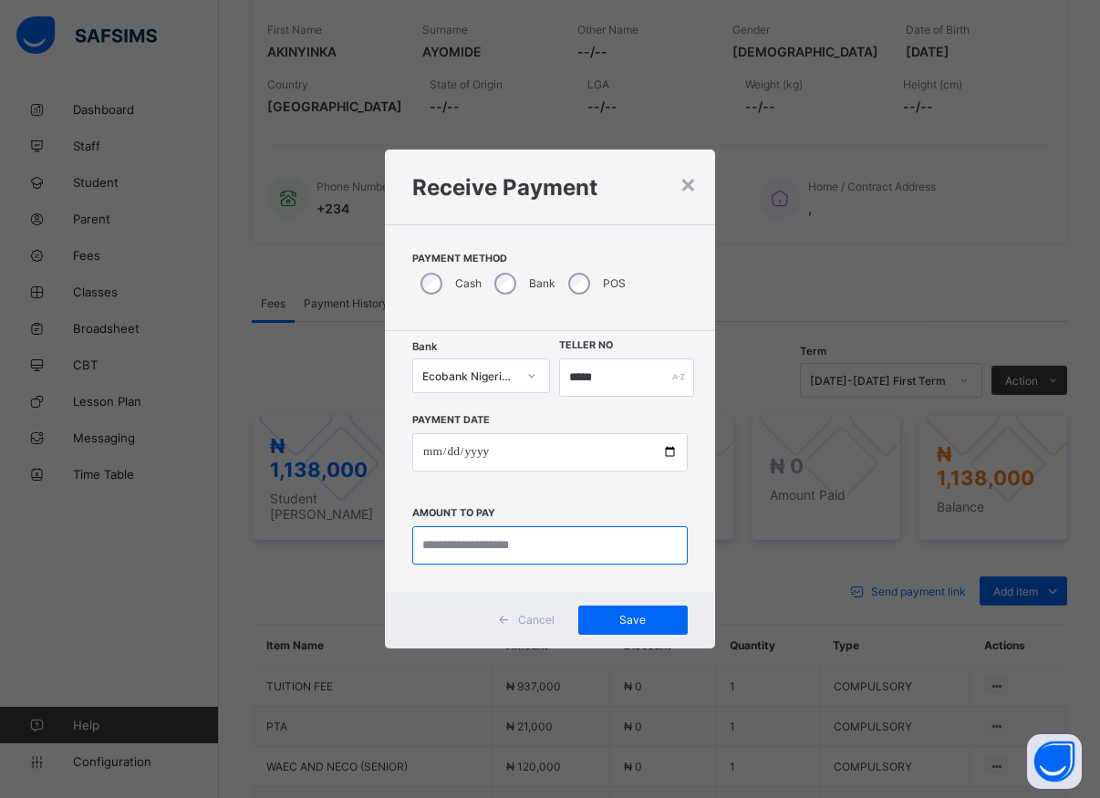
click at [491, 552] on input "currency" at bounding box center [549, 545] width 275 height 38
type input "*********"
click at [617, 615] on span "Save" at bounding box center [633, 620] width 82 height 14
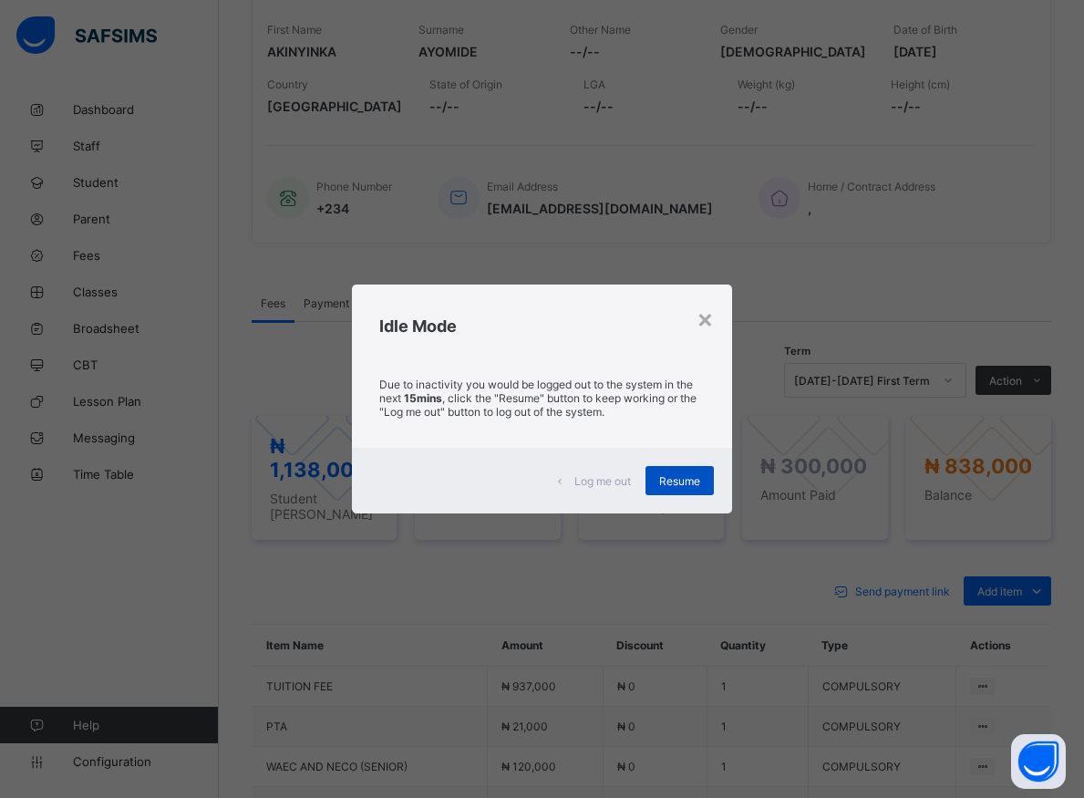
click at [687, 479] on span "Resume" at bounding box center [679, 481] width 41 height 14
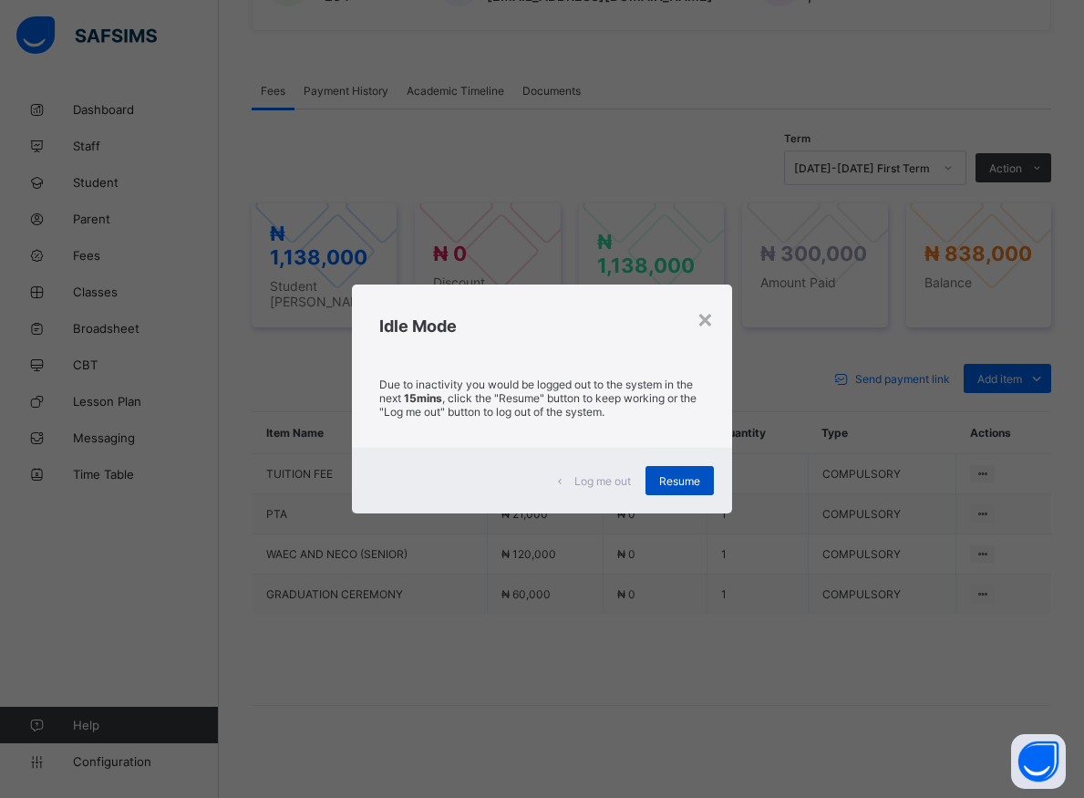
click at [687, 480] on span "Resume" at bounding box center [679, 481] width 41 height 14
click at [687, 482] on span "Resume" at bounding box center [679, 481] width 41 height 14
click at [666, 484] on span "Resume" at bounding box center [679, 481] width 41 height 14
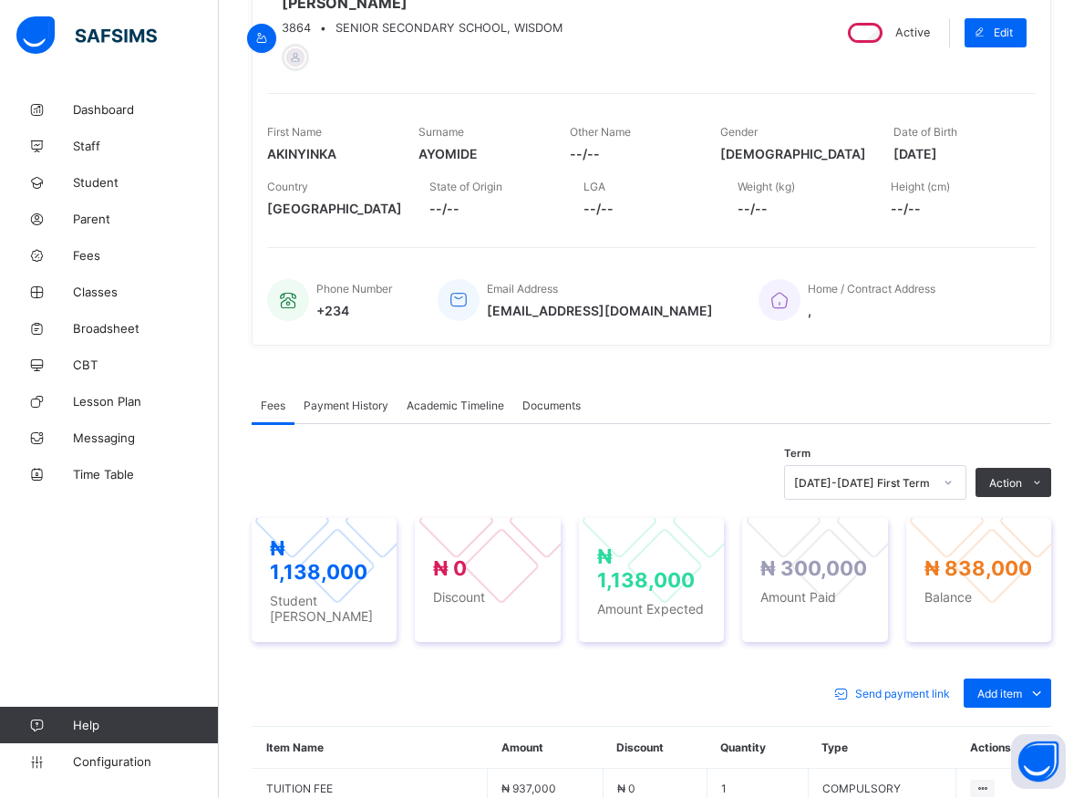
scroll to position [0, 0]
